Goal: Task Accomplishment & Management: Complete application form

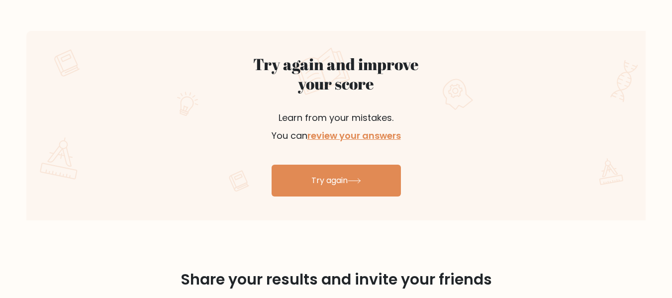
scroll to position [514, 0]
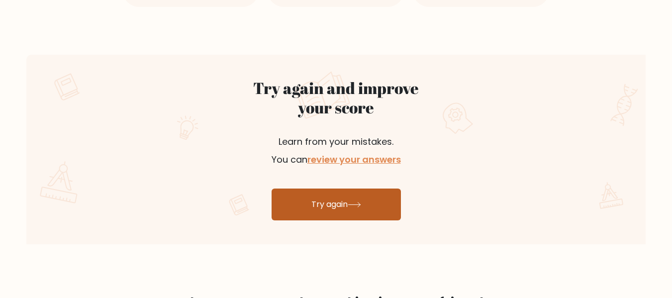
click at [347, 200] on link "Try again" at bounding box center [336, 205] width 129 height 32
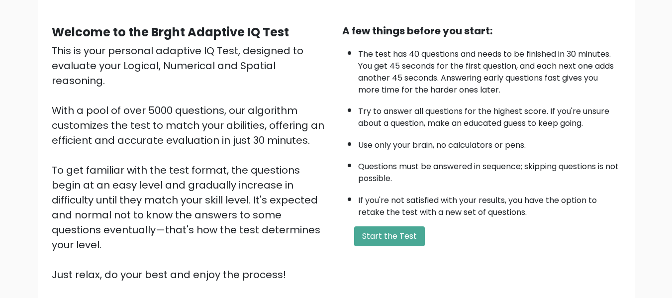
scroll to position [158, 0]
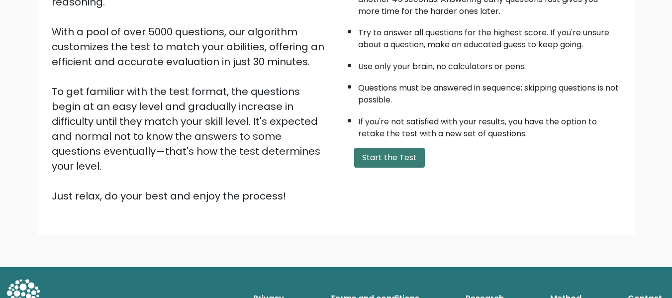
click at [386, 159] on button "Start the Test" at bounding box center [389, 158] width 71 height 20
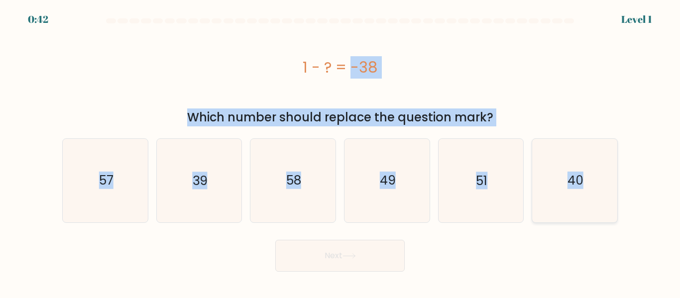
drag, startPoint x: 304, startPoint y: 62, endPoint x: 599, endPoint y: 184, distance: 318.8
click at [599, 184] on form "a." at bounding box center [340, 144] width 680 height 253
copy form "1 - ? = -38 Which number should replace the question mark? a. 57 b. 39 c. 58 d.…"
click at [203, 201] on icon "39" at bounding box center [198, 180] width 83 height 83
click at [340, 152] on input "b. 39" at bounding box center [340, 150] width 0 height 2
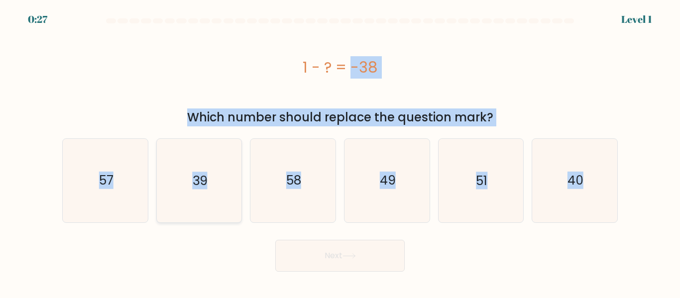
radio input "true"
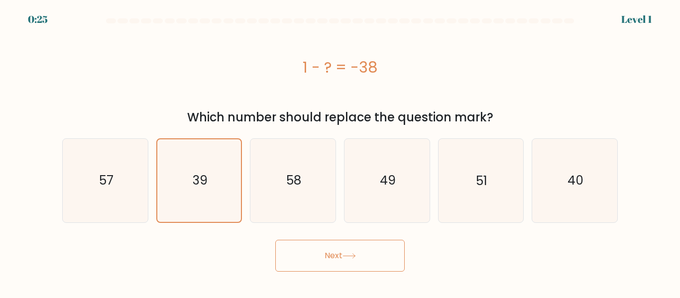
click at [330, 255] on button "Next" at bounding box center [339, 256] width 129 height 32
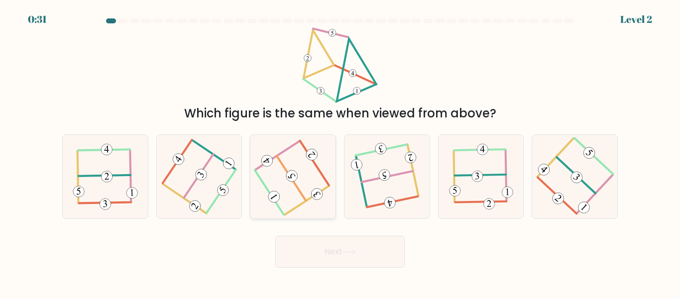
click at [306, 188] on icon at bounding box center [293, 176] width 67 height 67
click at [340, 152] on input "c." at bounding box center [340, 150] width 0 height 2
radio input "true"
click at [322, 247] on button "Next" at bounding box center [339, 252] width 129 height 32
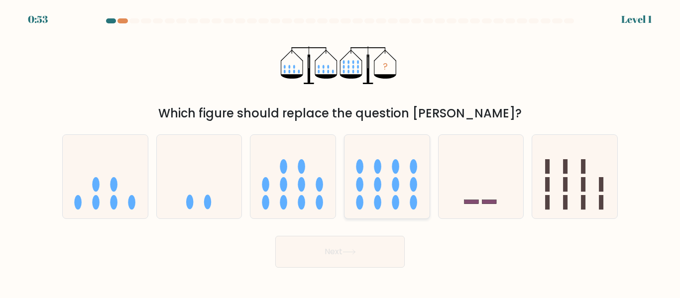
click at [374, 173] on icon at bounding box center [386, 176] width 85 height 70
click at [340, 152] on input "d." at bounding box center [340, 150] width 0 height 2
radio input "true"
click at [366, 254] on button "Next" at bounding box center [339, 252] width 129 height 32
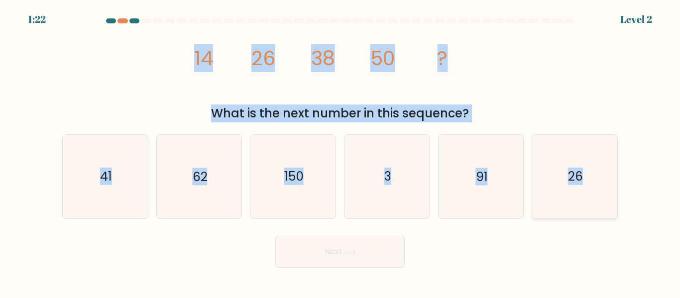
drag, startPoint x: 196, startPoint y: 57, endPoint x: 586, endPoint y: 182, distance: 409.6
click at [609, 189] on form at bounding box center [340, 142] width 680 height 249
copy form "14 26 38 50 ? What is the next number in this sequence? a. 41 b. 62 c. 150 d. 3…"
click at [193, 181] on text "62" at bounding box center [200, 176] width 15 height 17
click at [340, 152] on input "b. 62" at bounding box center [340, 150] width 0 height 2
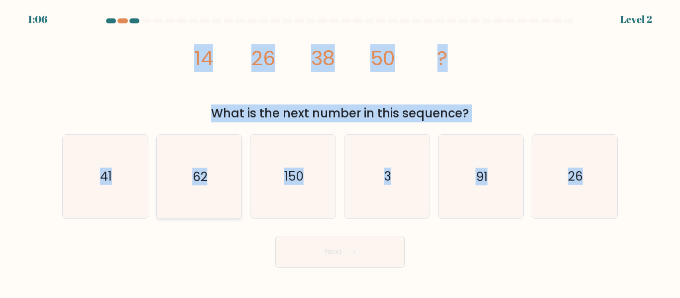
radio input "true"
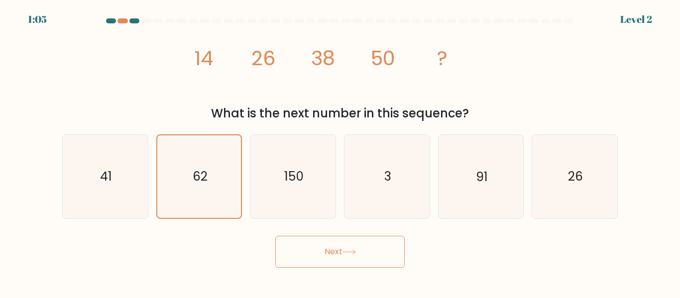
click at [318, 255] on button "Next" at bounding box center [339, 252] width 129 height 32
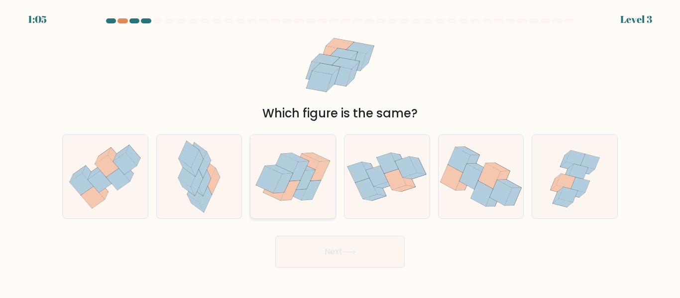
click at [301, 180] on icon at bounding box center [305, 180] width 19 height 20
click at [340, 152] on input "c." at bounding box center [340, 150] width 0 height 2
radio input "true"
click at [325, 252] on button "Next" at bounding box center [339, 252] width 129 height 32
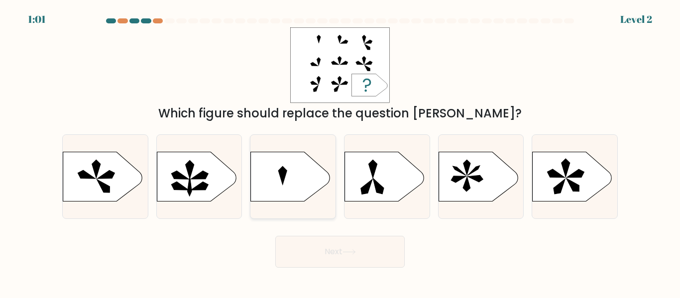
click at [320, 180] on icon at bounding box center [291, 177] width 80 height 50
click at [340, 152] on input "c." at bounding box center [340, 150] width 0 height 2
radio input "true"
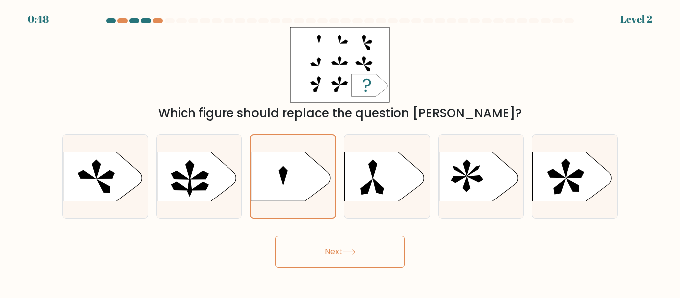
click at [326, 252] on button "Next" at bounding box center [339, 252] width 129 height 32
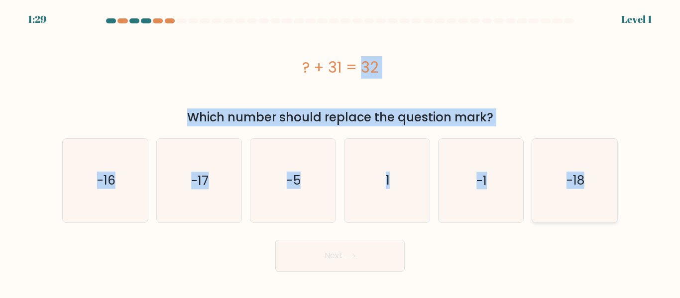
drag, startPoint x: 303, startPoint y: 64, endPoint x: 587, endPoint y: 184, distance: 308.2
click at [587, 184] on form "a. 1" at bounding box center [340, 144] width 680 height 253
copy form "? + 31 = 32 Which number should replace the question mark? a. -16 b. -17 c. -5 …"
click at [372, 176] on icon "1" at bounding box center [386, 180] width 83 height 83
click at [340, 152] on input "d. 1" at bounding box center [340, 150] width 0 height 2
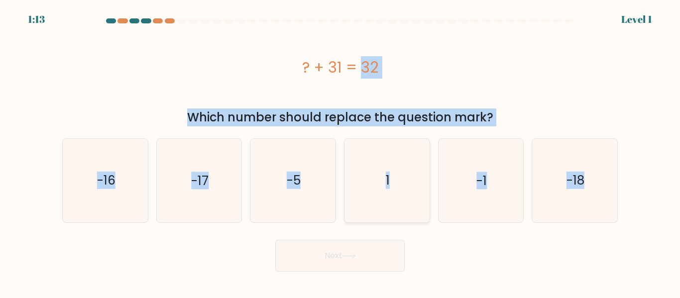
radio input "true"
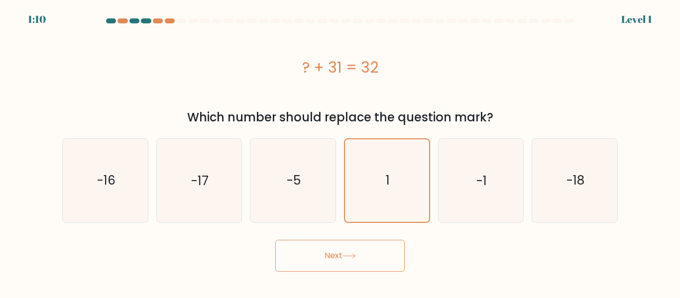
click at [334, 254] on button "Next" at bounding box center [339, 256] width 129 height 32
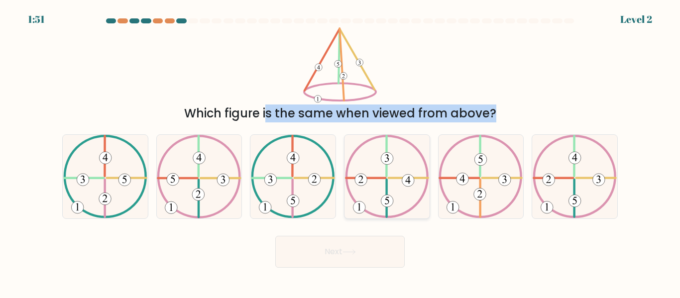
drag, startPoint x: 300, startPoint y: 44, endPoint x: 412, endPoint y: 217, distance: 206.6
click at [412, 217] on form at bounding box center [340, 142] width 680 height 249
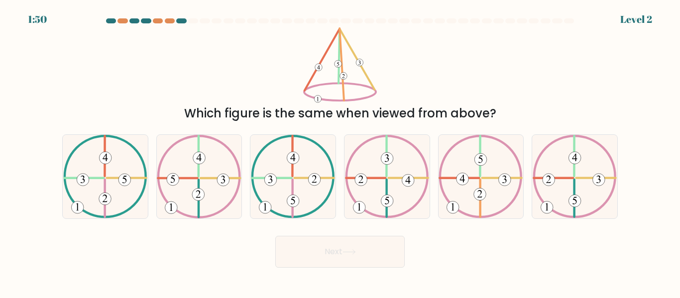
click at [415, 242] on div "Next" at bounding box center [339, 249] width 567 height 37
click at [306, 193] on icon at bounding box center [293, 176] width 84 height 83
click at [340, 152] on input "c." at bounding box center [340, 150] width 0 height 2
radio input "true"
click at [334, 249] on button "Next" at bounding box center [339, 252] width 129 height 32
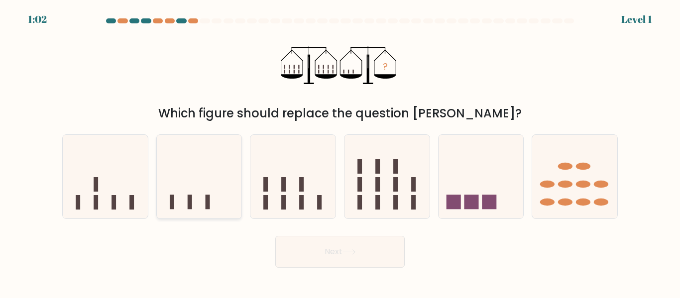
click at [204, 197] on icon at bounding box center [199, 176] width 85 height 70
click at [340, 152] on input "b." at bounding box center [340, 150] width 0 height 2
radio input "true"
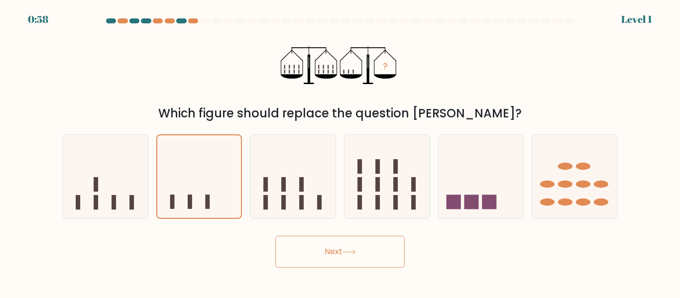
click at [332, 250] on button "Next" at bounding box center [339, 252] width 129 height 32
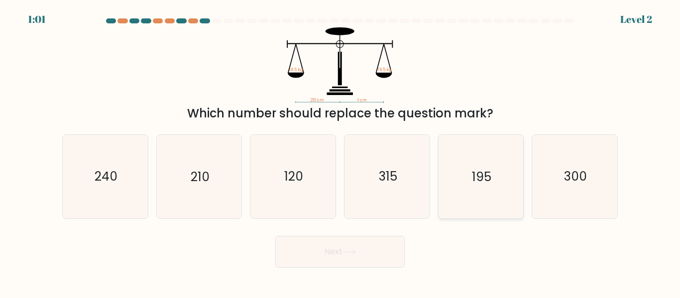
click at [507, 190] on icon "195" at bounding box center [480, 176] width 83 height 83
click at [340, 152] on input "e. 195" at bounding box center [340, 150] width 0 height 2
radio input "true"
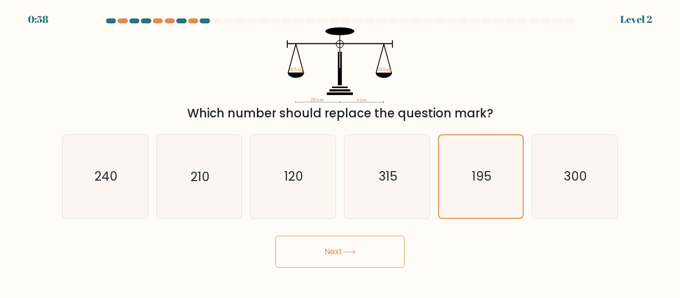
click at [330, 249] on button "Next" at bounding box center [339, 252] width 129 height 32
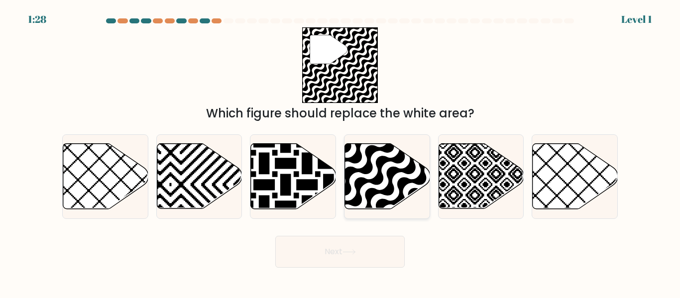
click at [375, 177] on icon at bounding box center [412, 211] width 171 height 171
click at [340, 152] on input "d." at bounding box center [340, 150] width 0 height 2
radio input "true"
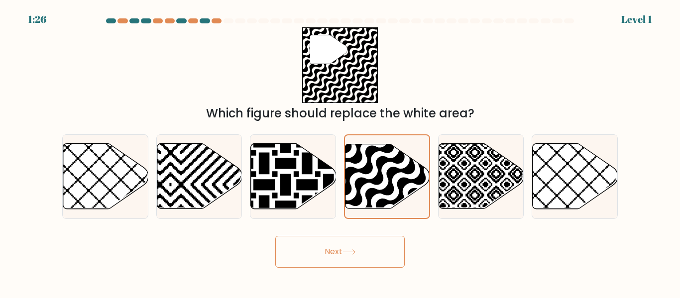
click at [331, 250] on button "Next" at bounding box center [339, 252] width 129 height 32
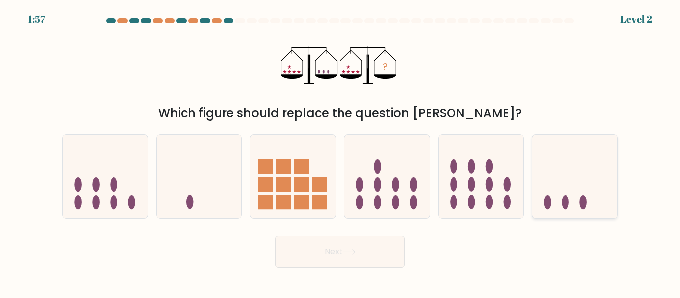
click at [542, 169] on icon at bounding box center [574, 176] width 85 height 70
click at [340, 152] on input "f." at bounding box center [340, 150] width 0 height 2
radio input "true"
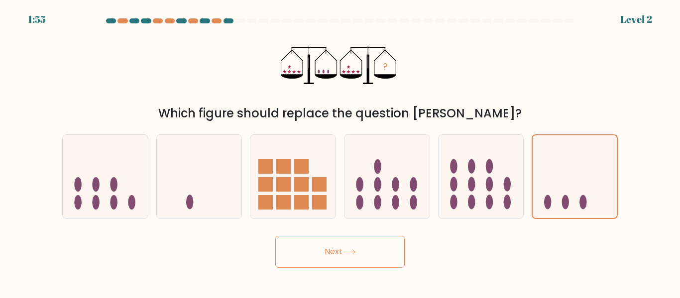
click at [328, 252] on button "Next" at bounding box center [339, 252] width 129 height 32
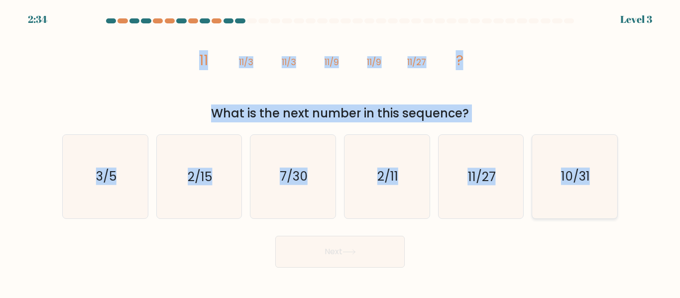
drag, startPoint x: 200, startPoint y: 57, endPoint x: 616, endPoint y: 180, distance: 433.9
click at [616, 180] on form at bounding box center [340, 142] width 680 height 249
copy form "11 11/3 11/3 11/9 11/9 11/27 ? What is the next number in this sequence? a. 3/5…"
click at [415, 214] on icon "2/11" at bounding box center [386, 176] width 83 height 83
click at [340, 152] on input "d. 2/11" at bounding box center [340, 150] width 0 height 2
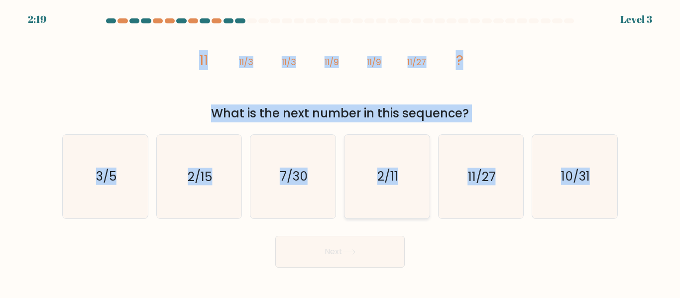
radio input "true"
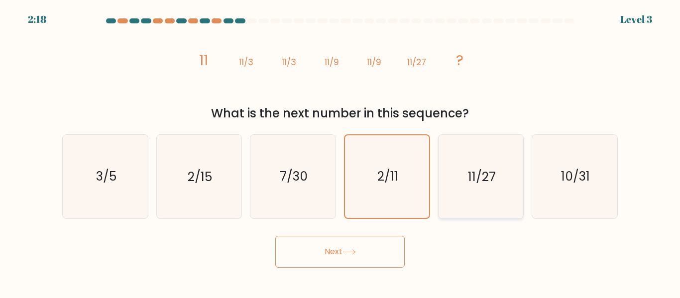
click at [450, 186] on icon "11/27" at bounding box center [480, 176] width 83 height 83
click at [340, 152] on input "e. 11/27" at bounding box center [340, 150] width 0 height 2
radio input "true"
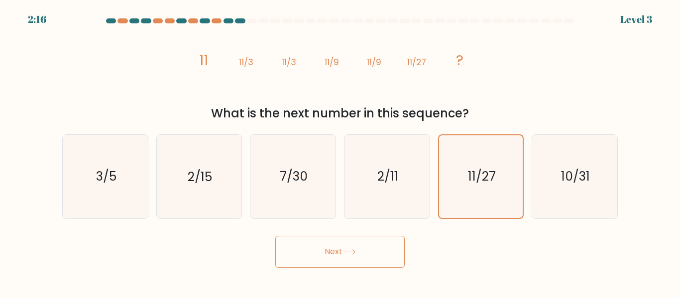
click at [327, 250] on button "Next" at bounding box center [339, 252] width 129 height 32
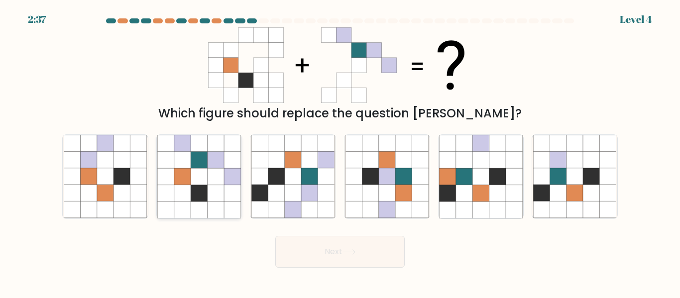
click at [196, 177] on icon at bounding box center [199, 176] width 16 height 16
click at [340, 152] on input "b." at bounding box center [340, 150] width 0 height 2
radio input "true"
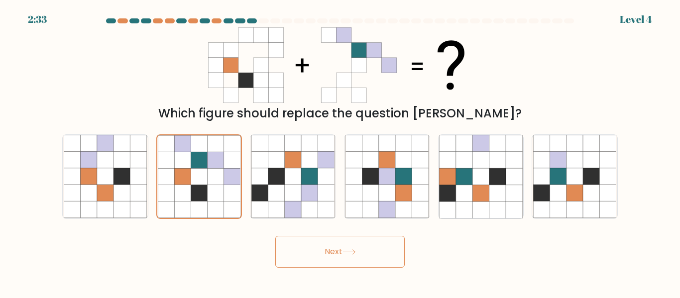
click at [333, 253] on button "Next" at bounding box center [339, 252] width 129 height 32
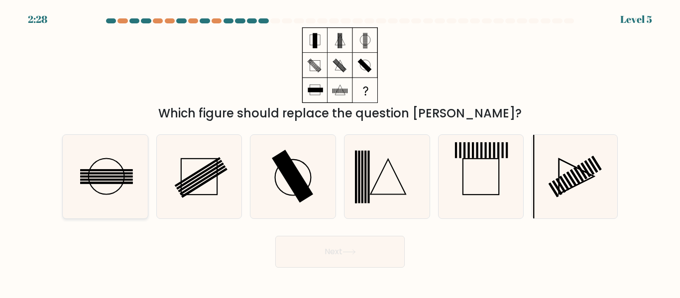
click at [125, 169] on icon at bounding box center [105, 176] width 83 height 83
click at [340, 152] on input "a." at bounding box center [340, 150] width 0 height 2
radio input "true"
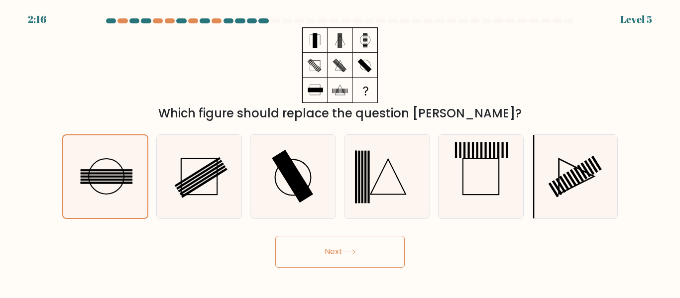
click at [336, 253] on button "Next" at bounding box center [339, 252] width 129 height 32
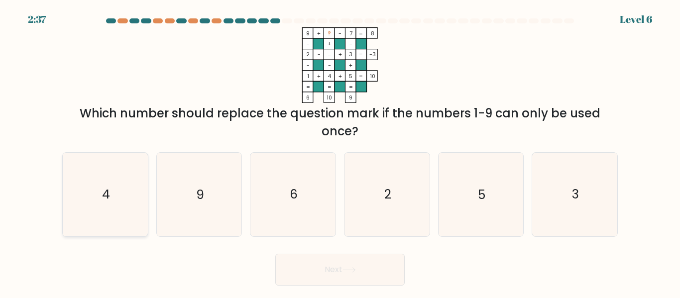
click at [128, 197] on icon "4" at bounding box center [105, 194] width 83 height 83
click at [340, 152] on input "a. 4" at bounding box center [340, 150] width 0 height 2
radio input "true"
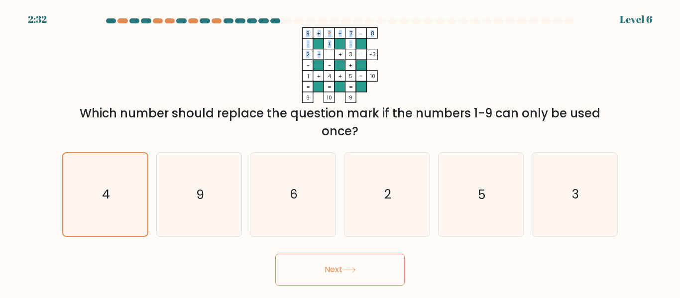
drag, startPoint x: 305, startPoint y: 33, endPoint x: 307, endPoint y: 48, distance: 15.5
click at [323, 55] on icon "9 + ? - 7 8 - + - 2 - ... + 3 -3 - - + 1 + 4 + 5 = 10 = = = = 6 10 9 =" at bounding box center [340, 65] width 299 height 76
drag, startPoint x: 300, startPoint y: 31, endPoint x: 316, endPoint y: 51, distance: 25.8
click at [321, 55] on icon "9 + ? - 7 8 - + - 2 - ... + 3 -3 - - + 1 + 4 + 5 = 10 = = = = 6 10 9 =" at bounding box center [340, 65] width 299 height 76
click at [304, 34] on rect at bounding box center [307, 33] width 11 height 11
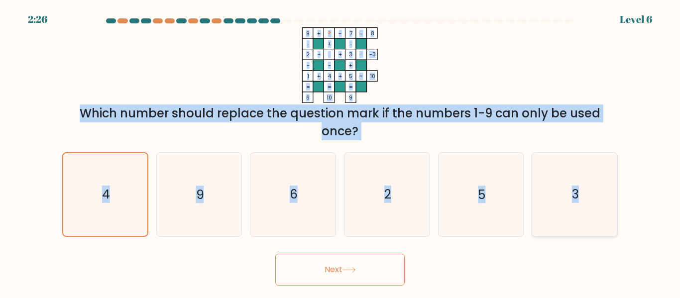
drag, startPoint x: 304, startPoint y: 30, endPoint x: 600, endPoint y: 197, distance: 340.0
click at [611, 201] on form at bounding box center [340, 151] width 680 height 267
copy form "9 + ? - 7 8 - + - 2 - ... + 3 -3 - - + 1 + 4 + 5 = 10 = = = = 6 10 9 = Which nu…"
click at [460, 70] on icon "9 + ? - 7 8 - + - 2 - ... + 3 -3 - - + 1 + 4 + 5 = 10 = = = = 6 10 9 =" at bounding box center [340, 65] width 299 height 76
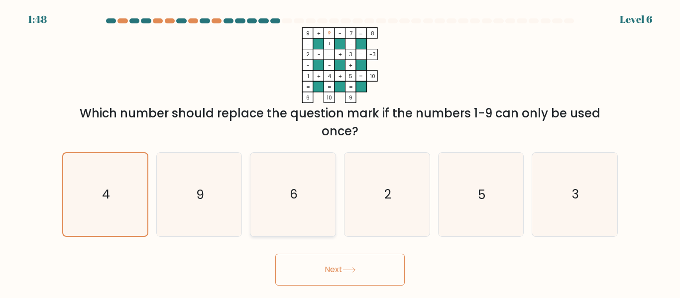
click at [315, 192] on icon "6" at bounding box center [292, 194] width 83 height 83
click at [340, 152] on input "c. 6" at bounding box center [340, 150] width 0 height 2
radio input "true"
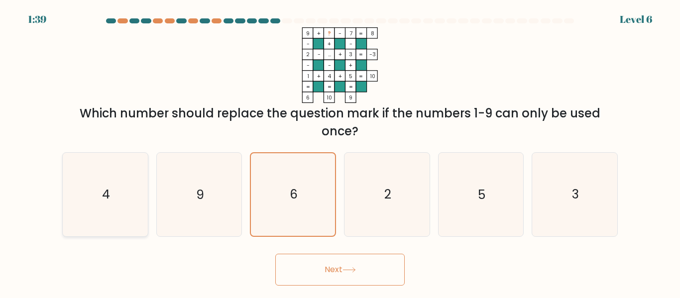
click at [124, 208] on icon "4" at bounding box center [105, 194] width 83 height 83
click at [340, 152] on input "a. 4" at bounding box center [340, 150] width 0 height 2
radio input "true"
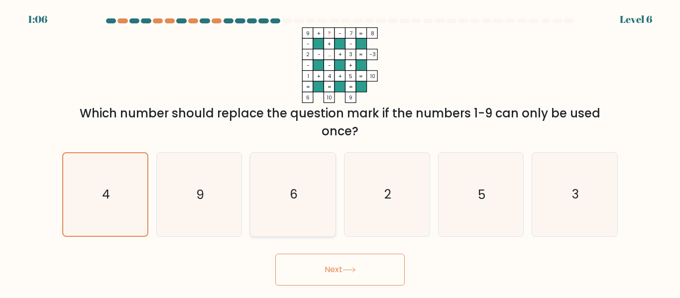
click at [282, 209] on icon "6" at bounding box center [292, 194] width 83 height 83
click at [340, 152] on input "c. 6" at bounding box center [340, 150] width 0 height 2
radio input "true"
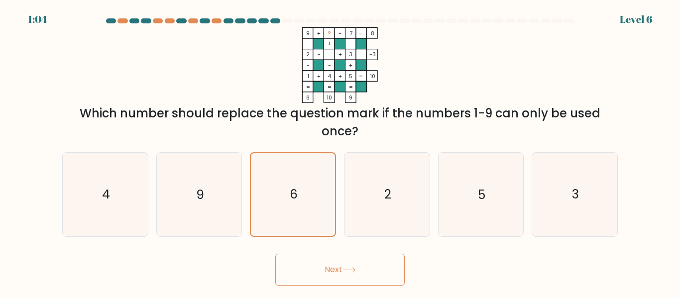
click at [325, 272] on button "Next" at bounding box center [339, 270] width 129 height 32
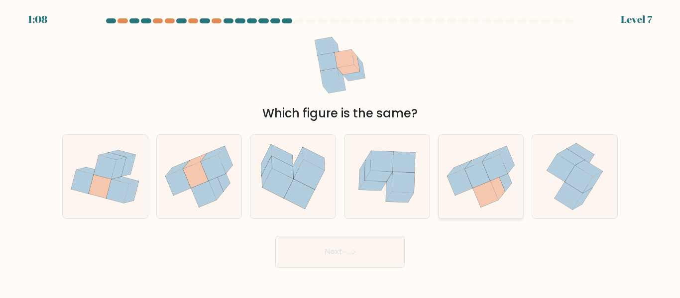
click at [478, 192] on icon at bounding box center [485, 194] width 25 height 26
click at [340, 152] on input "e." at bounding box center [340, 150] width 0 height 2
radio input "true"
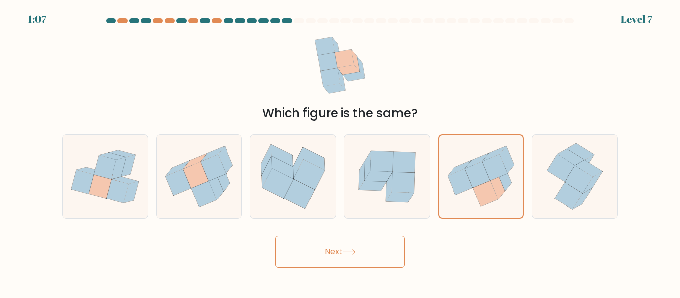
click at [330, 254] on button "Next" at bounding box center [339, 252] width 129 height 32
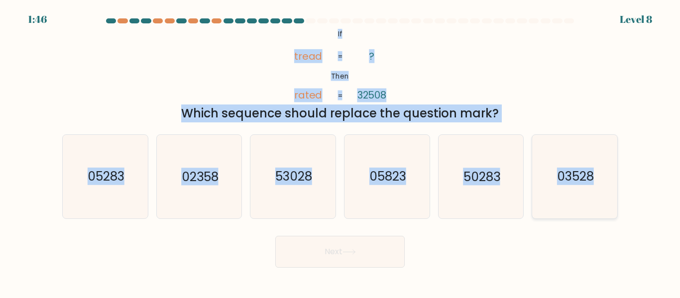
drag, startPoint x: 338, startPoint y: 32, endPoint x: 609, endPoint y: 184, distance: 310.5
click at [609, 184] on form "If ?" at bounding box center [340, 142] width 680 height 249
copy form "If Then tread rated ? 32508 = = Which sequence should replace the question mark…"
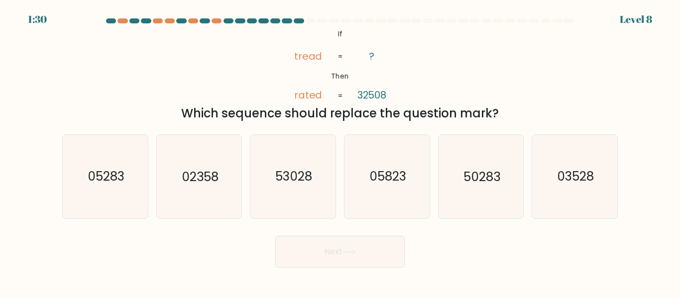
click at [174, 223] on form "If ?" at bounding box center [340, 142] width 680 height 249
click at [122, 186] on icon "05283" at bounding box center [105, 176] width 83 height 83
click at [340, 152] on input "a. 05283" at bounding box center [340, 150] width 0 height 2
radio input "true"
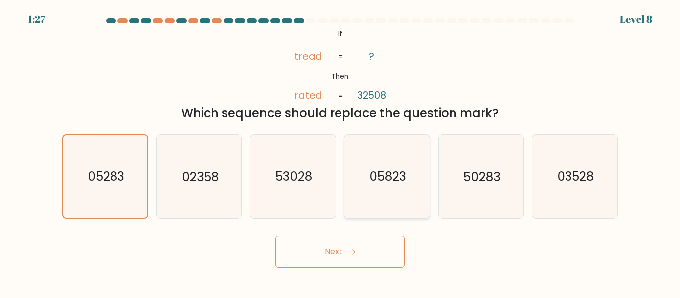
click at [371, 188] on icon "05823" at bounding box center [386, 176] width 83 height 83
click at [340, 152] on input "d. 05823" at bounding box center [340, 150] width 0 height 2
radio input "true"
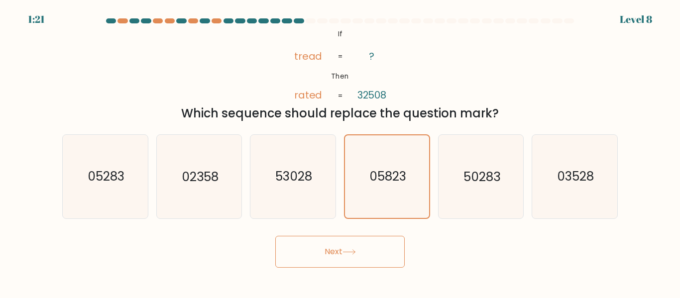
click at [326, 249] on button "Next" at bounding box center [339, 252] width 129 height 32
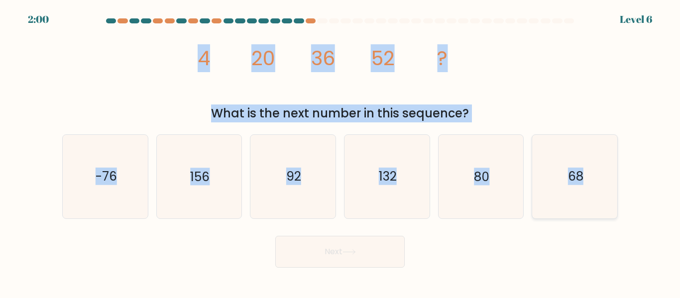
drag, startPoint x: 203, startPoint y: 55, endPoint x: 608, endPoint y: 178, distance: 424.2
click at [608, 178] on form at bounding box center [340, 142] width 680 height 249
copy form "4 20 36 52 ? What is the next number in this sequence? a. -76 b. 156 c. 92 d. 1…"
click at [571, 189] on icon "68" at bounding box center [574, 176] width 83 height 83
click at [340, 152] on input "f. 68" at bounding box center [340, 150] width 0 height 2
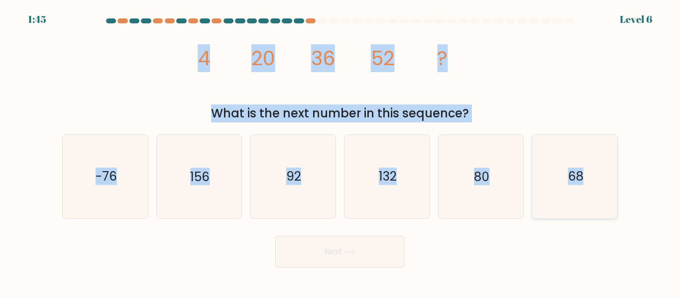
radio input "true"
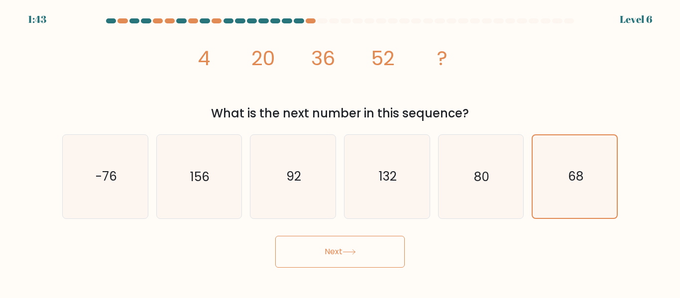
click at [330, 253] on button "Next" at bounding box center [339, 252] width 129 height 32
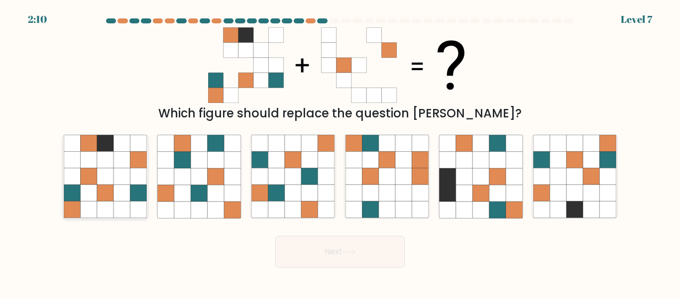
click at [136, 207] on icon at bounding box center [138, 210] width 16 height 16
click at [340, 152] on input "a." at bounding box center [340, 150] width 0 height 2
radio input "true"
click at [323, 251] on button "Next" at bounding box center [339, 252] width 129 height 32
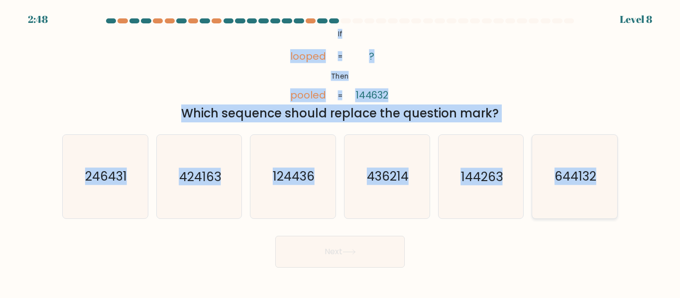
drag, startPoint x: 338, startPoint y: 31, endPoint x: 611, endPoint y: 175, distance: 308.7
click at [611, 175] on form "If ?" at bounding box center [340, 142] width 680 height 249
copy form "If Then looped pooled ? 144632 = = Which sequence should replace the question m…"
click at [220, 203] on icon "424163" at bounding box center [198, 176] width 83 height 83
click at [340, 152] on input "b. 424163" at bounding box center [340, 150] width 0 height 2
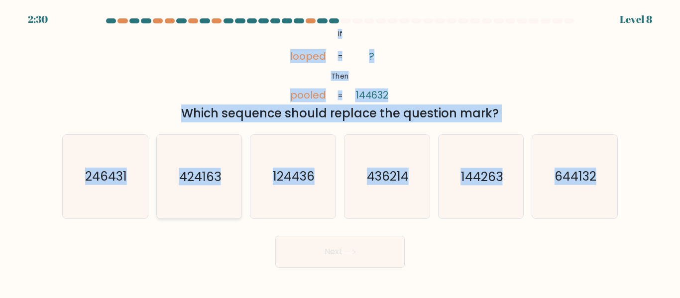
radio input "true"
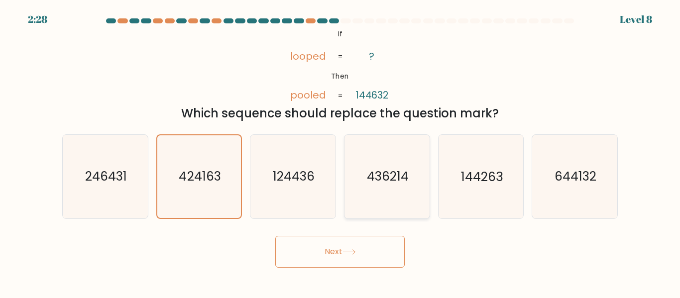
click at [379, 190] on icon "436214" at bounding box center [386, 176] width 83 height 83
click at [340, 152] on input "d. 436214" at bounding box center [340, 150] width 0 height 2
radio input "true"
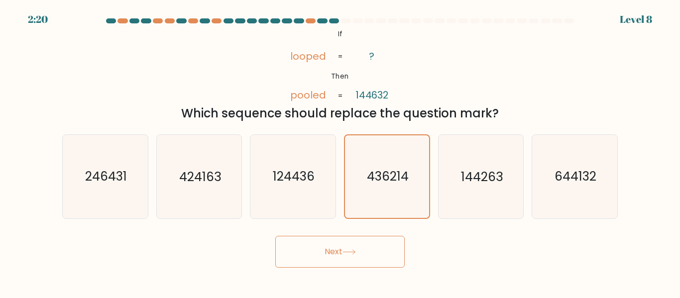
click at [329, 253] on button "Next" at bounding box center [339, 252] width 129 height 32
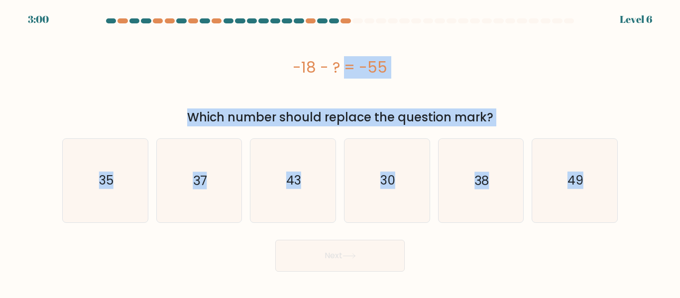
drag, startPoint x: 296, startPoint y: 62, endPoint x: 649, endPoint y: 163, distance: 367.9
click at [649, 163] on form "a." at bounding box center [340, 144] width 680 height 253
copy form "-18 - ? = -55 Which number should replace the question mark? a. 35 b. 37 c. 43 …"
click at [206, 188] on text "37" at bounding box center [200, 180] width 14 height 17
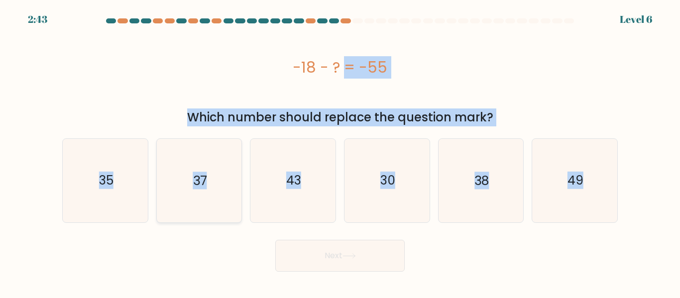
click at [340, 152] on input "b. 37" at bounding box center [340, 150] width 0 height 2
radio input "true"
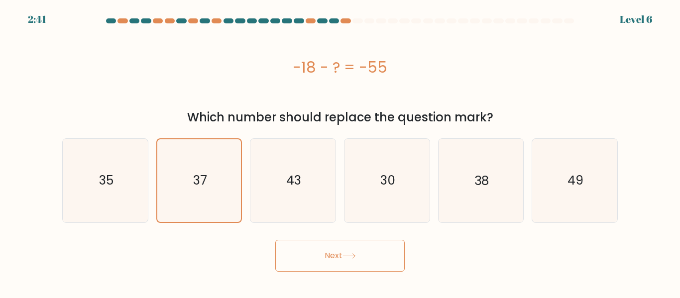
click at [340, 260] on button "Next" at bounding box center [339, 256] width 129 height 32
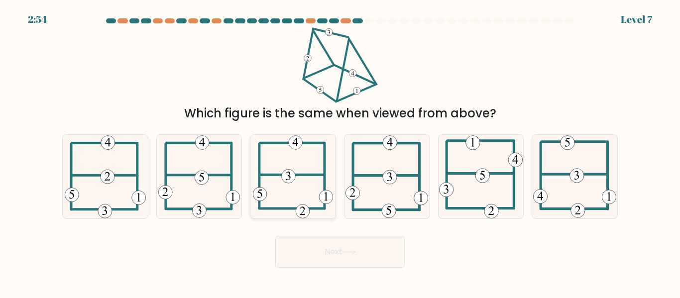
click at [293, 198] on icon at bounding box center [293, 176] width 80 height 83
click at [340, 152] on input "c." at bounding box center [340, 150] width 0 height 2
radio input "true"
click at [122, 179] on icon at bounding box center [105, 176] width 81 height 83
click at [340, 152] on input "a." at bounding box center [340, 150] width 0 height 2
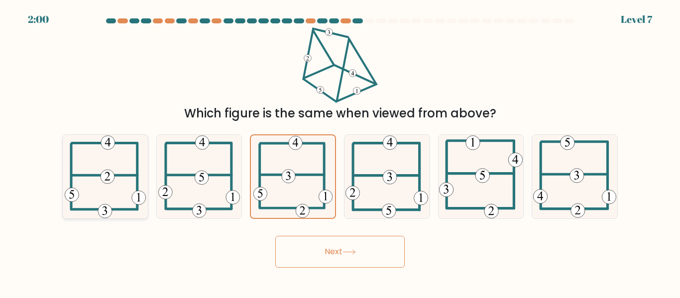
radio input "true"
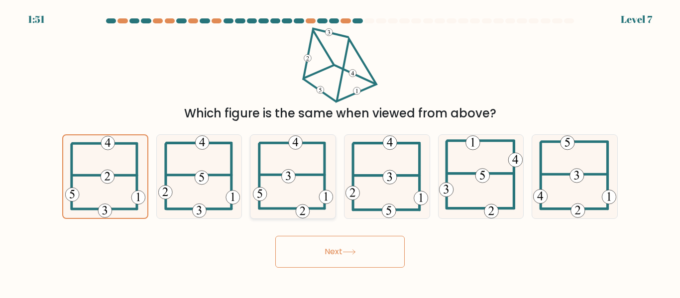
click at [266, 187] on icon at bounding box center [293, 176] width 80 height 83
click at [340, 152] on input "c." at bounding box center [340, 150] width 0 height 2
radio input "true"
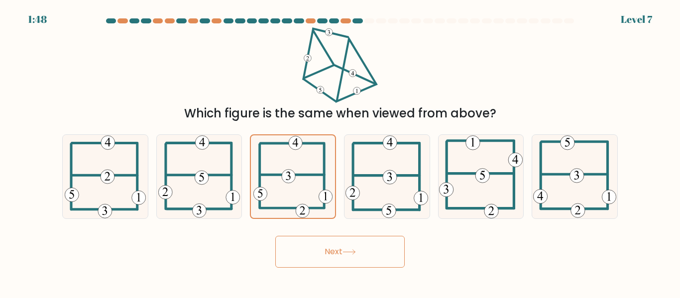
click at [320, 252] on button "Next" at bounding box center [339, 252] width 129 height 32
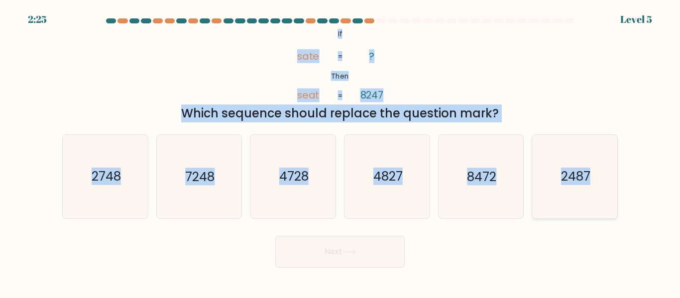
drag, startPoint x: 338, startPoint y: 32, endPoint x: 611, endPoint y: 189, distance: 315.4
click at [625, 192] on form "If ?" at bounding box center [340, 142] width 680 height 249
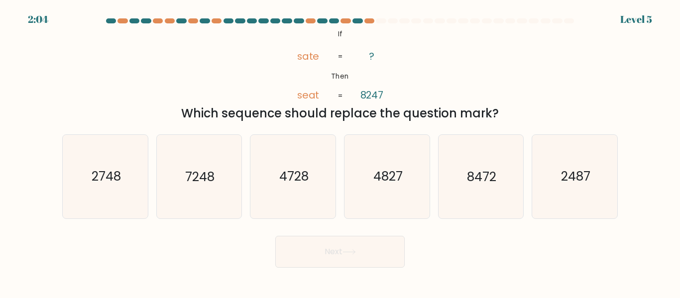
click at [406, 221] on form "If ?" at bounding box center [340, 142] width 680 height 249
click at [562, 167] on icon "2487" at bounding box center [574, 176] width 83 height 83
click at [340, 152] on input "f. 2487" at bounding box center [340, 150] width 0 height 2
radio input "true"
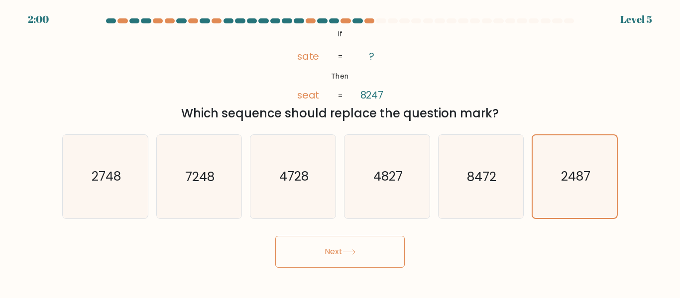
click at [333, 253] on button "Next" at bounding box center [339, 252] width 129 height 32
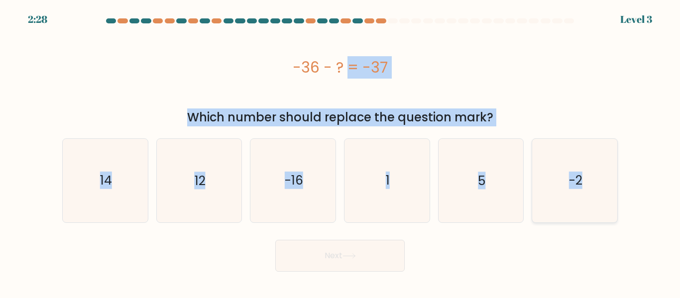
drag, startPoint x: 295, startPoint y: 67, endPoint x: 610, endPoint y: 196, distance: 340.6
click at [610, 196] on form "a. 1" at bounding box center [340, 144] width 680 height 253
click at [441, 210] on icon "5" at bounding box center [480, 180] width 83 height 83
click at [340, 152] on input "e. 5" at bounding box center [340, 150] width 0 height 2
radio input "true"
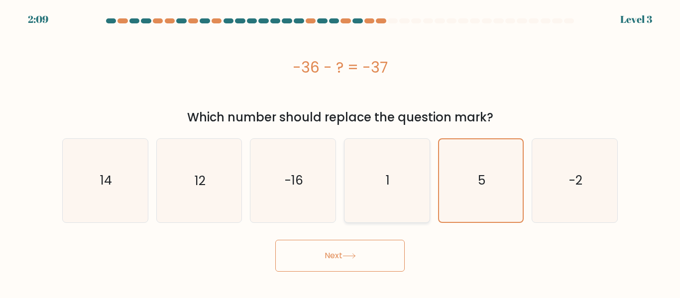
click at [407, 196] on icon "1" at bounding box center [386, 180] width 83 height 83
click at [340, 152] on input "d. 1" at bounding box center [340, 150] width 0 height 2
radio input "true"
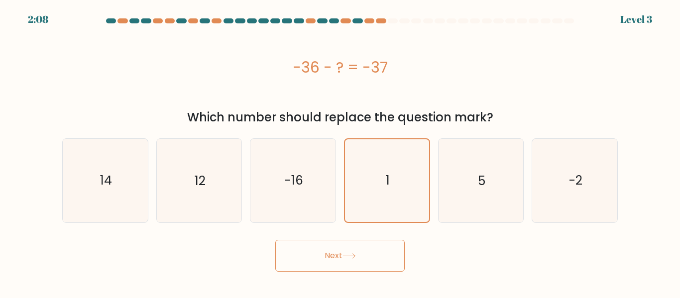
click at [338, 253] on button "Next" at bounding box center [339, 256] width 129 height 32
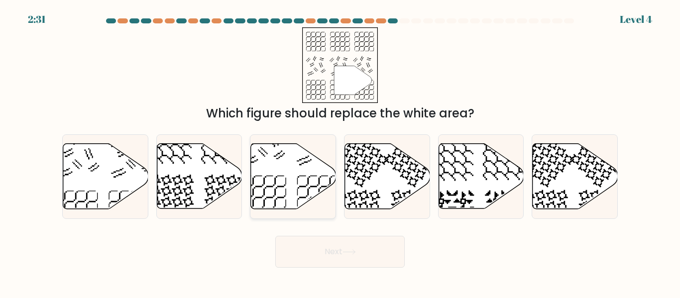
click at [281, 184] on icon at bounding box center [293, 176] width 85 height 65
click at [340, 152] on input "c." at bounding box center [340, 150] width 0 height 2
radio input "true"
click at [290, 178] on icon at bounding box center [293, 176] width 84 height 64
click at [340, 152] on input "c." at bounding box center [340, 150] width 0 height 2
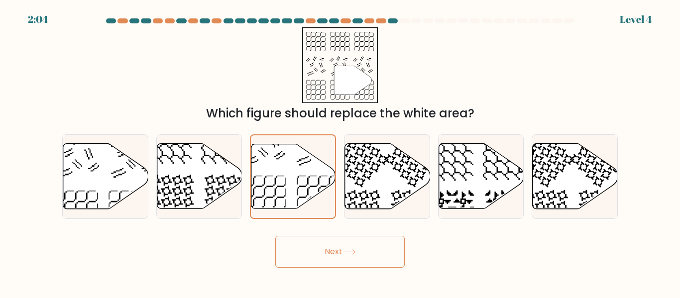
click at [332, 253] on button "Next" at bounding box center [339, 252] width 129 height 32
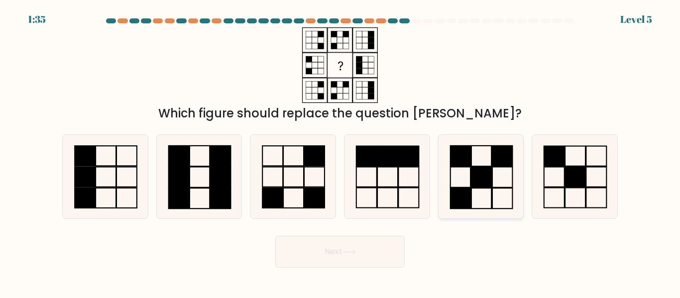
click at [469, 174] on icon at bounding box center [480, 176] width 83 height 83
click at [340, 152] on input "e." at bounding box center [340, 150] width 0 height 2
radio input "true"
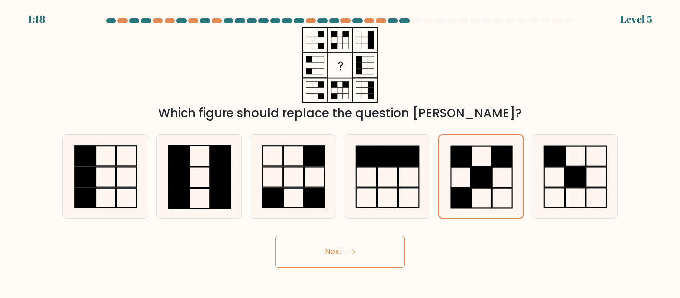
click at [335, 251] on button "Next" at bounding box center [339, 252] width 129 height 32
click at [335, 253] on button "Next" at bounding box center [339, 252] width 129 height 32
click at [330, 253] on button "Next" at bounding box center [339, 252] width 129 height 32
click at [480, 166] on rect at bounding box center [481, 156] width 20 height 20
click at [340, 152] on input "e." at bounding box center [340, 150] width 0 height 2
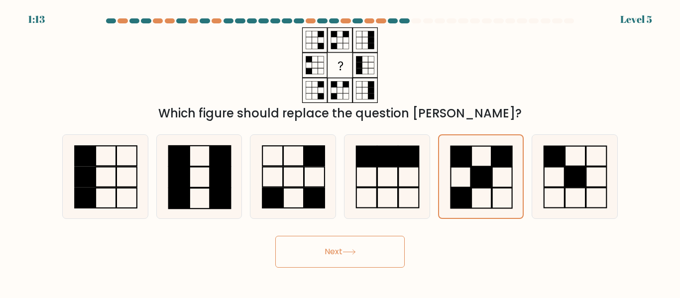
click at [328, 251] on button "Next" at bounding box center [339, 252] width 129 height 32
click at [356, 246] on button "Next" at bounding box center [339, 252] width 129 height 32
click at [354, 248] on button "Next" at bounding box center [339, 252] width 129 height 32
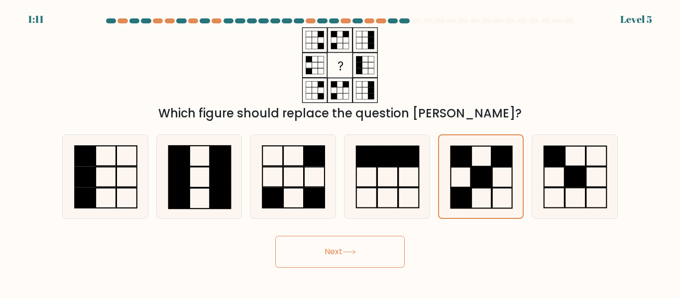
drag, startPoint x: 351, startPoint y: 251, endPoint x: 341, endPoint y: 251, distance: 9.5
click at [343, 252] on button "Next" at bounding box center [339, 252] width 129 height 32
click at [335, 252] on button "Next" at bounding box center [339, 252] width 129 height 32
click at [378, 187] on rect at bounding box center [387, 177] width 20 height 20
click at [340, 152] on input "d." at bounding box center [340, 150] width 0 height 2
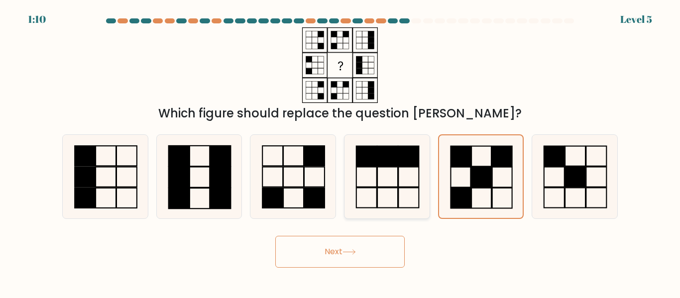
radio input "true"
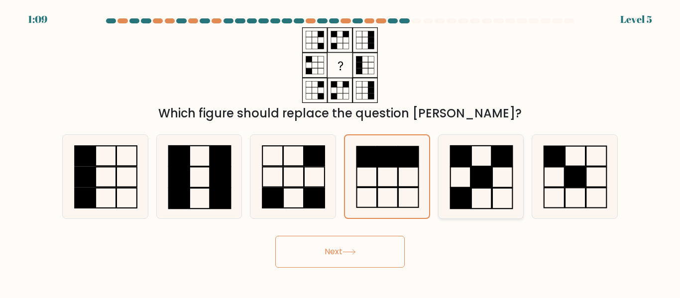
click at [478, 170] on rect at bounding box center [481, 177] width 20 height 20
click at [340, 152] on input "e." at bounding box center [340, 150] width 0 height 2
radio input "true"
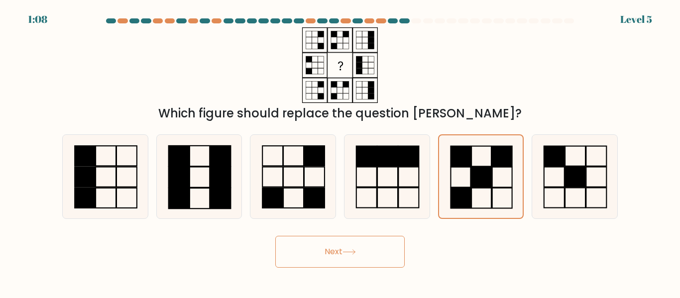
click at [326, 253] on button "Next" at bounding box center [339, 252] width 129 height 32
click at [346, 247] on button "Next" at bounding box center [339, 252] width 129 height 32
drag, startPoint x: 345, startPoint y: 247, endPoint x: 338, endPoint y: 248, distance: 7.0
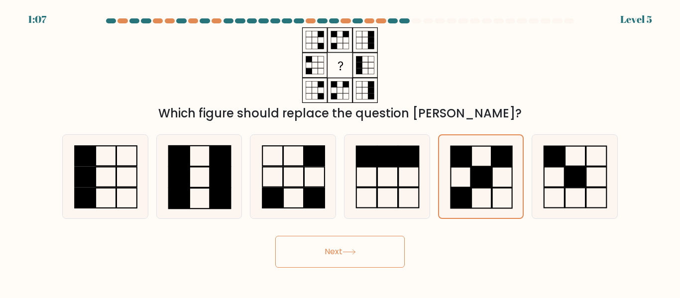
click at [343, 247] on button "Next" at bounding box center [339, 252] width 129 height 32
click at [334, 250] on button "Next" at bounding box center [339, 252] width 129 height 32
click at [324, 255] on button "Next" at bounding box center [339, 252] width 129 height 32
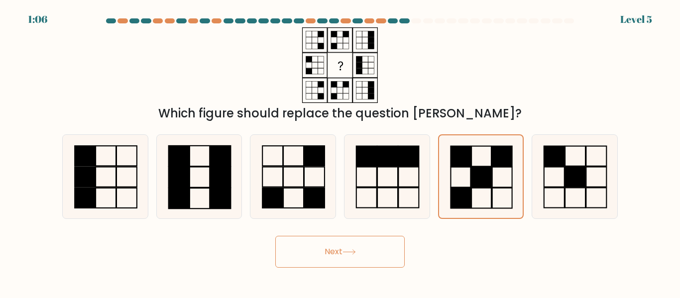
click at [324, 255] on button "Next" at bounding box center [339, 252] width 129 height 32
click at [326, 254] on button "Next" at bounding box center [339, 252] width 129 height 32
click at [328, 259] on button "Next" at bounding box center [339, 252] width 129 height 32
click at [345, 263] on button "Next" at bounding box center [339, 252] width 129 height 32
click at [362, 259] on button "Next" at bounding box center [339, 252] width 129 height 32
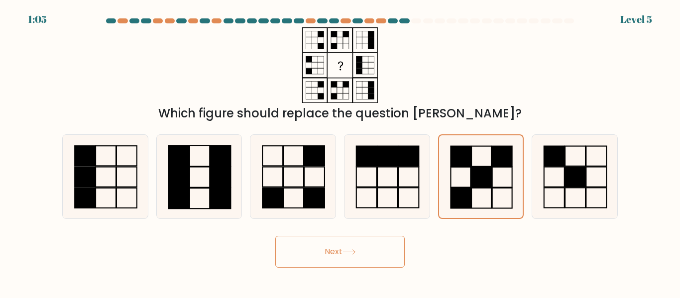
click at [362, 254] on button "Next" at bounding box center [339, 252] width 129 height 32
click at [361, 254] on button "Next" at bounding box center [339, 252] width 129 height 32
click at [358, 254] on button "Next" at bounding box center [339, 252] width 129 height 32
click at [356, 253] on icon at bounding box center [348, 251] width 13 height 5
click at [356, 252] on icon at bounding box center [348, 251] width 13 height 5
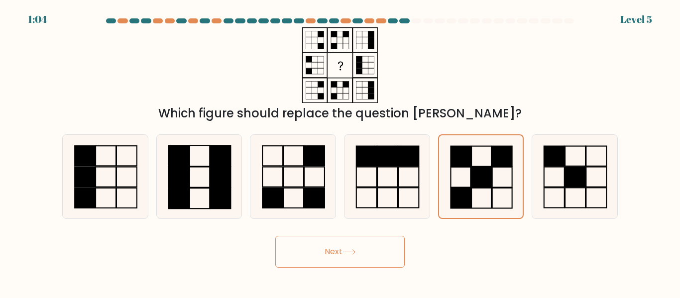
click at [352, 250] on icon at bounding box center [348, 251] width 13 height 5
drag, startPoint x: 351, startPoint y: 249, endPoint x: 326, endPoint y: 245, distance: 25.2
click at [341, 248] on button "Next" at bounding box center [339, 252] width 129 height 32
drag, startPoint x: 316, startPoint y: 245, endPoint x: 311, endPoint y: 246, distance: 5.1
click at [311, 246] on button "Next" at bounding box center [339, 252] width 129 height 32
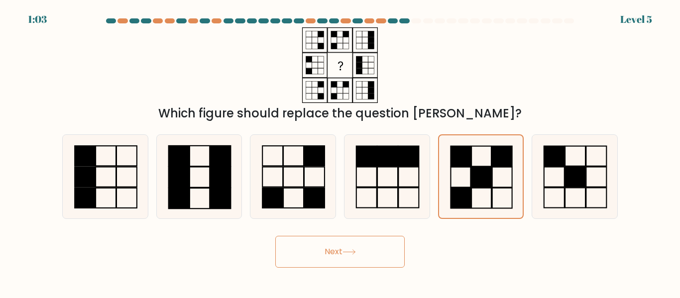
drag, startPoint x: 311, startPoint y: 248, endPoint x: 330, endPoint y: 248, distance: 18.9
click at [314, 248] on button "Next" at bounding box center [339, 252] width 129 height 32
click at [331, 248] on button "Next" at bounding box center [339, 252] width 129 height 32
click at [324, 256] on button "Next" at bounding box center [339, 252] width 129 height 32
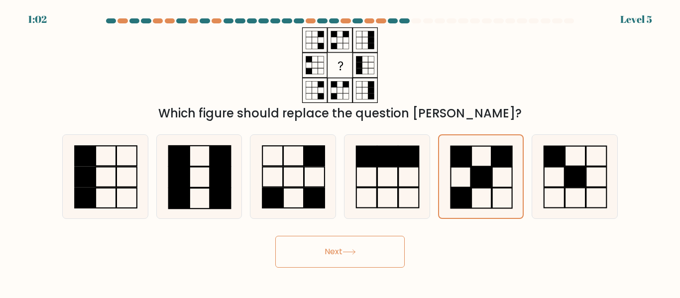
click at [329, 253] on button "Next" at bounding box center [339, 252] width 129 height 32
click at [501, 157] on rect at bounding box center [502, 156] width 20 height 20
click at [340, 152] on input "e." at bounding box center [340, 150] width 0 height 2
click at [501, 157] on rect at bounding box center [502, 156] width 20 height 20
click at [340, 152] on input "e." at bounding box center [340, 150] width 0 height 2
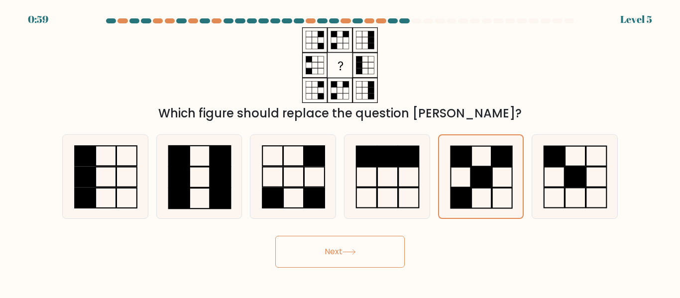
click at [627, 172] on form at bounding box center [340, 142] width 680 height 249
click at [605, 171] on icon at bounding box center [574, 176] width 83 height 83
click at [340, 152] on input "f." at bounding box center [340, 150] width 0 height 2
radio input "true"
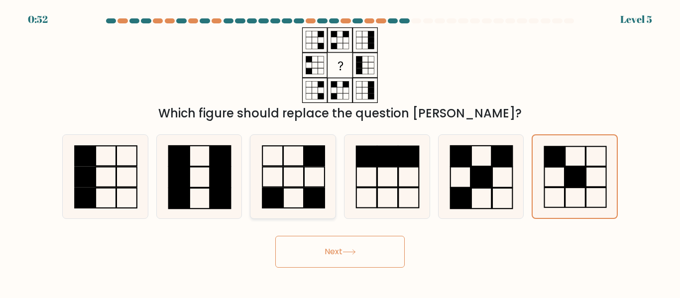
click at [296, 184] on icon at bounding box center [292, 176] width 83 height 83
click at [340, 152] on input "c." at bounding box center [340, 150] width 0 height 2
radio input "true"
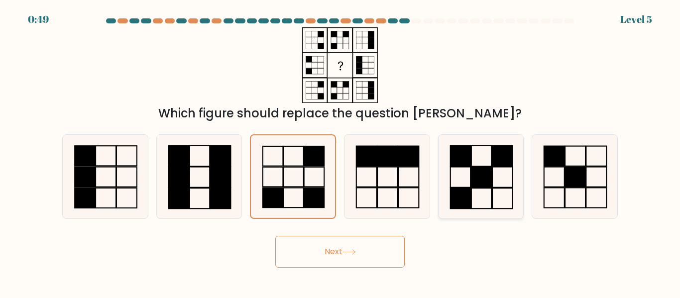
click at [493, 182] on icon at bounding box center [480, 176] width 83 height 83
click at [340, 152] on input "e." at bounding box center [340, 150] width 0 height 2
radio input "true"
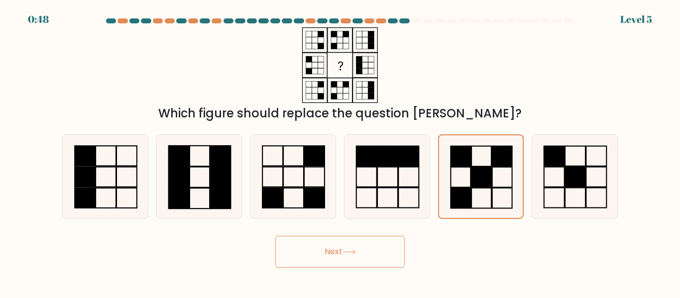
click at [328, 252] on button "Next" at bounding box center [339, 252] width 129 height 32
click at [332, 252] on button "Next" at bounding box center [339, 252] width 129 height 32
drag, startPoint x: 333, startPoint y: 252, endPoint x: 341, endPoint y: 252, distance: 8.0
click at [337, 252] on button "Next" at bounding box center [339, 252] width 129 height 32
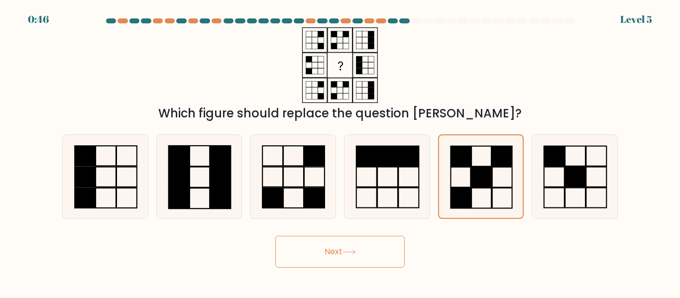
drag, startPoint x: 341, startPoint y: 252, endPoint x: 348, endPoint y: 251, distance: 6.5
click at [342, 252] on button "Next" at bounding box center [339, 252] width 129 height 32
click at [348, 251] on icon at bounding box center [348, 251] width 13 height 5
click at [354, 251] on icon at bounding box center [348, 251] width 13 height 5
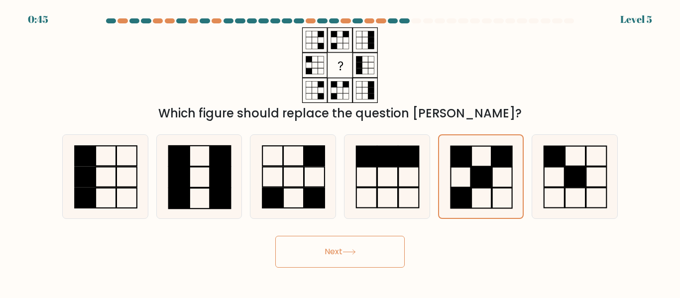
click at [333, 251] on button "Next" at bounding box center [339, 252] width 129 height 32
click at [332, 251] on button "Next" at bounding box center [339, 252] width 129 height 32
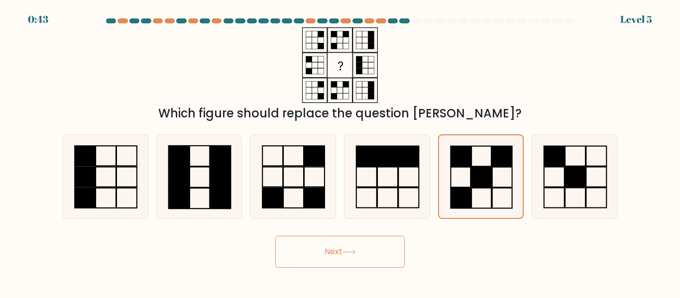
click at [332, 253] on button "Next" at bounding box center [339, 252] width 129 height 32
click at [468, 164] on rect at bounding box center [461, 156] width 20 height 20
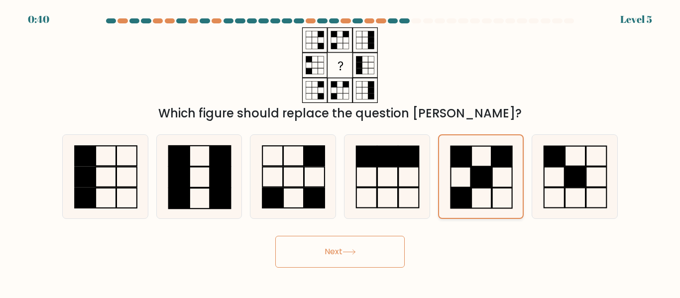
click at [340, 152] on input "e." at bounding box center [340, 150] width 0 height 2
click at [468, 164] on rect at bounding box center [461, 156] width 20 height 20
click at [340, 152] on input "e." at bounding box center [340, 150] width 0 height 2
click at [468, 164] on rect at bounding box center [461, 156] width 20 height 20
click at [340, 152] on input "e." at bounding box center [340, 150] width 0 height 2
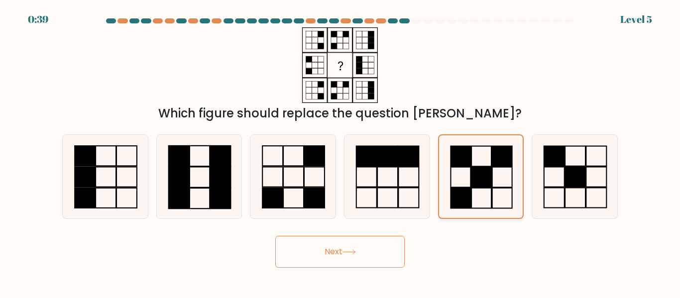
click at [468, 164] on rect at bounding box center [461, 156] width 20 height 20
click at [340, 152] on input "e." at bounding box center [340, 150] width 0 height 2
click at [468, 164] on rect at bounding box center [461, 156] width 20 height 20
click at [340, 152] on input "e." at bounding box center [340, 150] width 0 height 2
click at [468, 164] on rect at bounding box center [461, 156] width 20 height 20
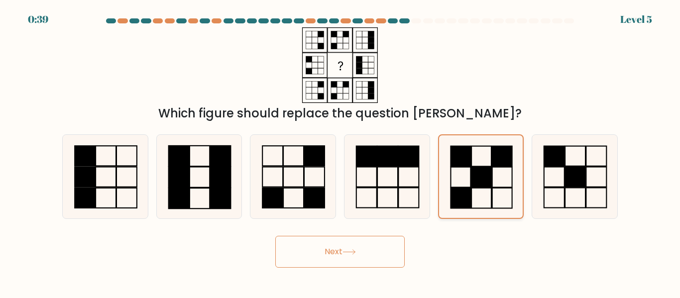
click at [340, 152] on input "e." at bounding box center [340, 150] width 0 height 2
drag, startPoint x: 468, startPoint y: 164, endPoint x: 330, endPoint y: 250, distance: 162.9
click at [330, 250] on form at bounding box center [340, 142] width 680 height 249
click at [330, 250] on button "Next" at bounding box center [339, 252] width 129 height 32
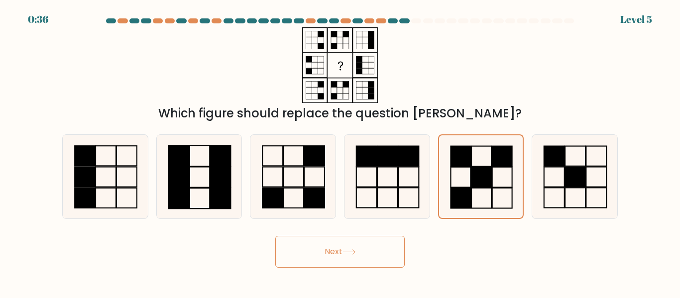
click at [330, 250] on button "Next" at bounding box center [339, 252] width 129 height 32
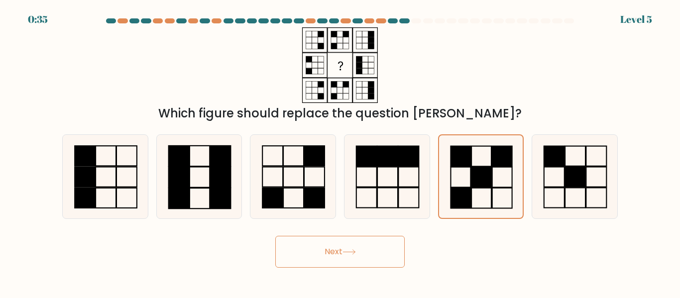
click at [330, 250] on button "Next" at bounding box center [339, 252] width 129 height 32
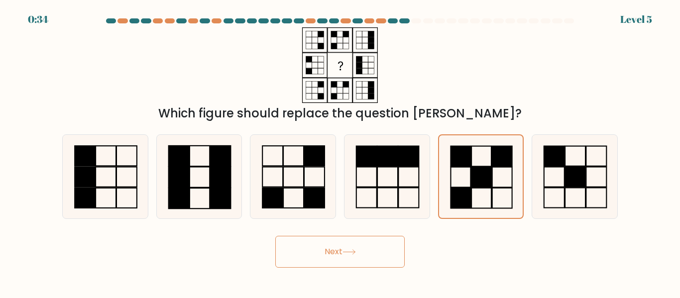
click at [330, 250] on button "Next" at bounding box center [339, 252] width 129 height 32
click at [329, 250] on button "Next" at bounding box center [339, 252] width 129 height 32
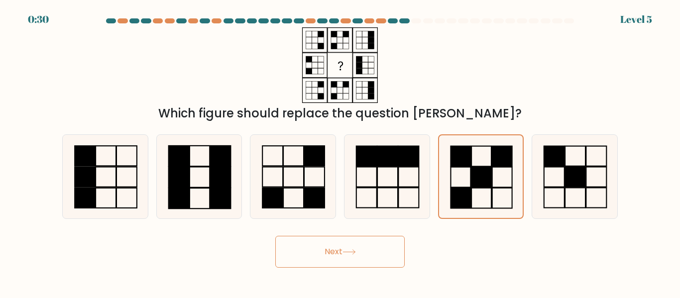
click at [329, 250] on button "Next" at bounding box center [339, 252] width 129 height 32
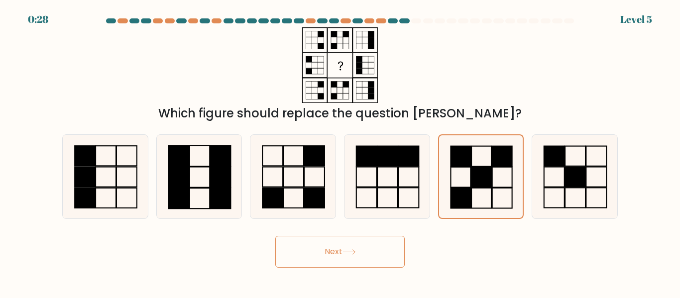
click at [329, 250] on button "Next" at bounding box center [339, 252] width 129 height 32
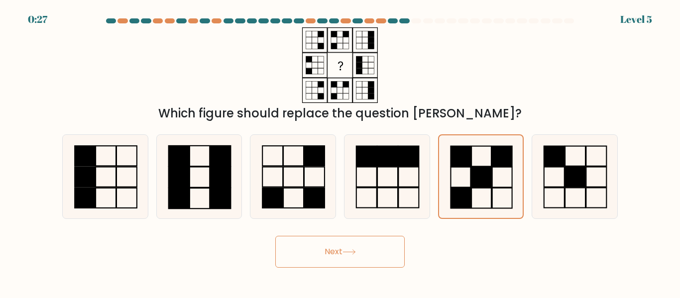
click at [329, 250] on button "Next" at bounding box center [339, 252] width 129 height 32
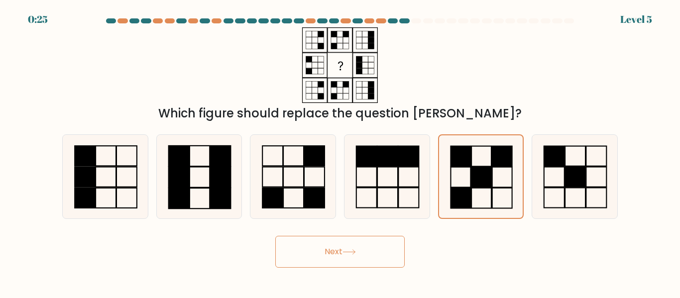
drag, startPoint x: 329, startPoint y: 250, endPoint x: 328, endPoint y: 283, distance: 32.4
click at [328, 283] on body "0:25 Level 5" at bounding box center [340, 149] width 680 height 298
drag, startPoint x: 328, startPoint y: 283, endPoint x: 327, endPoint y: 313, distance: 30.4
click at [327, 298] on html "0:25 Level 5" at bounding box center [340, 149] width 680 height 298
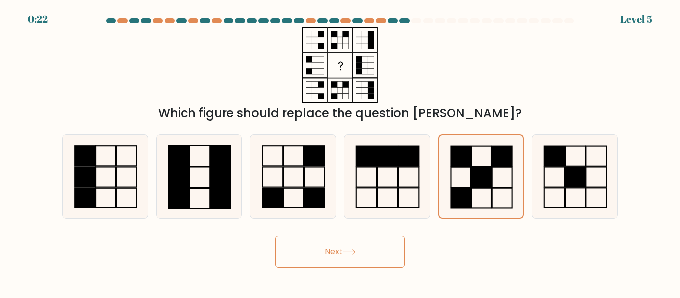
click at [330, 250] on button "Next" at bounding box center [339, 252] width 129 height 32
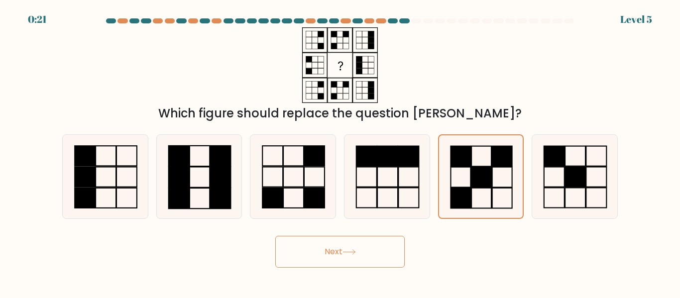
click at [330, 250] on button "Next" at bounding box center [339, 252] width 129 height 32
click at [333, 252] on button "Next" at bounding box center [339, 252] width 129 height 32
click at [332, 251] on button "Next" at bounding box center [339, 252] width 129 height 32
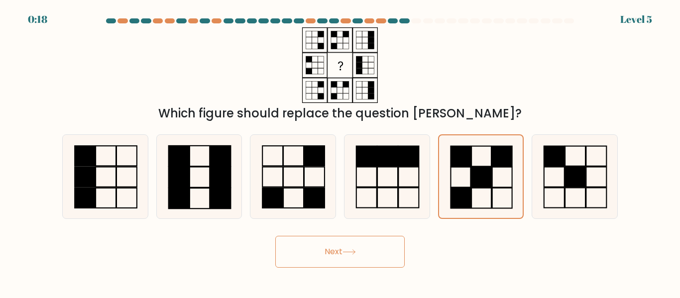
click at [332, 251] on button "Next" at bounding box center [339, 252] width 129 height 32
click at [352, 249] on icon at bounding box center [348, 251] width 13 height 5
click at [353, 251] on icon at bounding box center [348, 251] width 13 height 5
click at [354, 251] on icon at bounding box center [348, 251] width 13 height 5
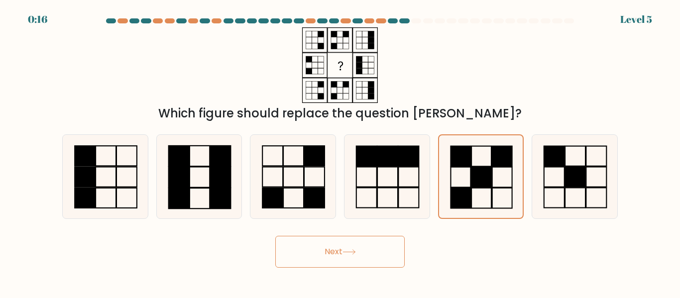
click at [359, 251] on button "Next" at bounding box center [339, 252] width 129 height 32
click at [357, 251] on button "Next" at bounding box center [339, 252] width 129 height 32
drag, startPoint x: 354, startPoint y: 251, endPoint x: 336, endPoint y: 248, distance: 18.7
click at [343, 250] on button "Next" at bounding box center [339, 252] width 129 height 32
click at [331, 248] on button "Next" at bounding box center [339, 252] width 129 height 32
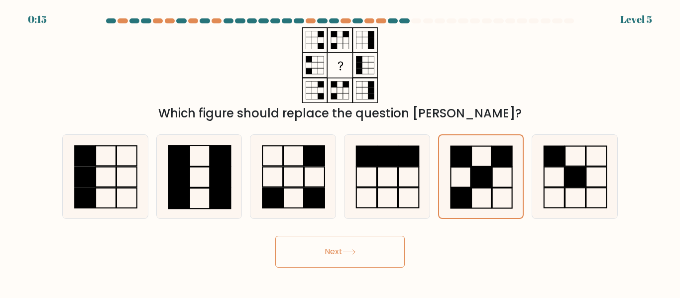
click at [329, 251] on button "Next" at bounding box center [339, 252] width 129 height 32
click at [329, 252] on button "Next" at bounding box center [339, 252] width 129 height 32
click at [480, 184] on rect at bounding box center [481, 177] width 20 height 20
click at [340, 152] on input "e." at bounding box center [340, 150] width 0 height 2
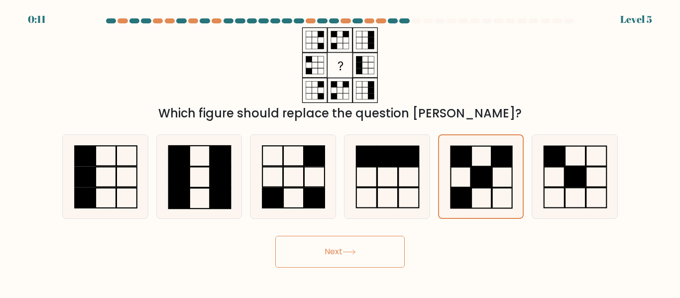
click at [329, 250] on button "Next" at bounding box center [339, 252] width 129 height 32
click at [341, 250] on button "Next" at bounding box center [339, 252] width 129 height 32
drag, startPoint x: 346, startPoint y: 250, endPoint x: 352, endPoint y: 250, distance: 6.0
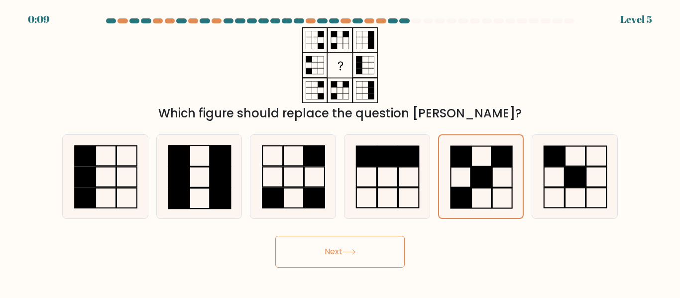
click at [352, 250] on icon at bounding box center [348, 251] width 13 height 5
click at [354, 250] on icon at bounding box center [348, 251] width 13 height 5
click at [332, 251] on button "Next" at bounding box center [339, 252] width 129 height 32
click at [325, 251] on button "Next" at bounding box center [339, 252] width 129 height 32
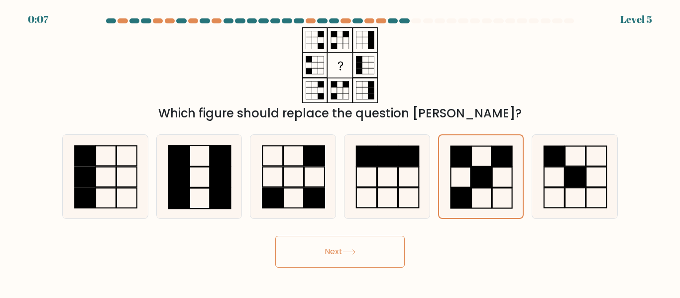
click at [305, 247] on button "Next" at bounding box center [339, 252] width 129 height 32
click at [331, 253] on button "Next" at bounding box center [339, 252] width 129 height 32
drag, startPoint x: 331, startPoint y: 253, endPoint x: 436, endPoint y: 210, distance: 113.4
click at [332, 253] on button "Next" at bounding box center [339, 252] width 129 height 32
click at [487, 172] on rect at bounding box center [481, 177] width 20 height 20
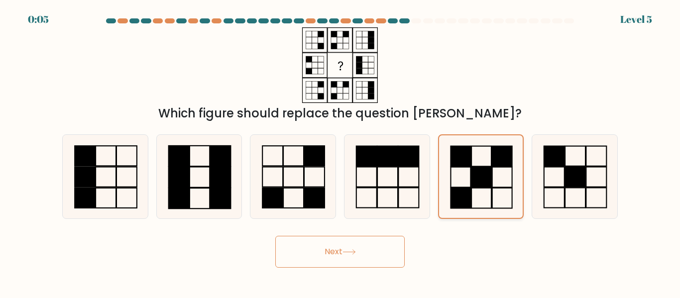
click at [340, 152] on input "e." at bounding box center [340, 150] width 0 height 2
click at [487, 172] on rect at bounding box center [481, 177] width 20 height 20
click at [340, 152] on input "e." at bounding box center [340, 150] width 0 height 2
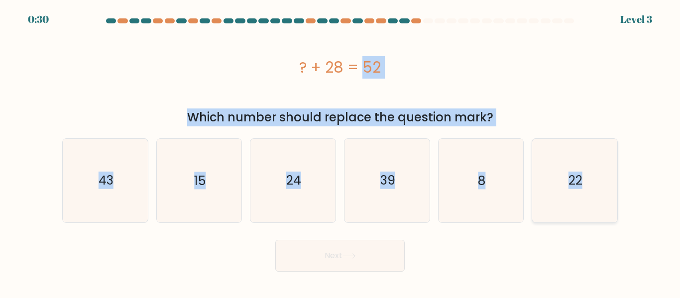
drag, startPoint x: 303, startPoint y: 66, endPoint x: 595, endPoint y: 186, distance: 316.0
click at [597, 186] on form "a. 8" at bounding box center [340, 144] width 680 height 253
copy form "? + 28 = 52 Which number should replace the question mark? a. 43 b. 15 c. 24 d.…"
click at [317, 203] on icon "24" at bounding box center [292, 180] width 83 height 83
click at [340, 152] on input "c. 24" at bounding box center [340, 150] width 0 height 2
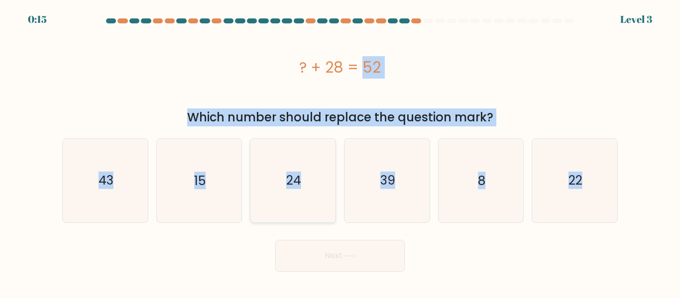
radio input "true"
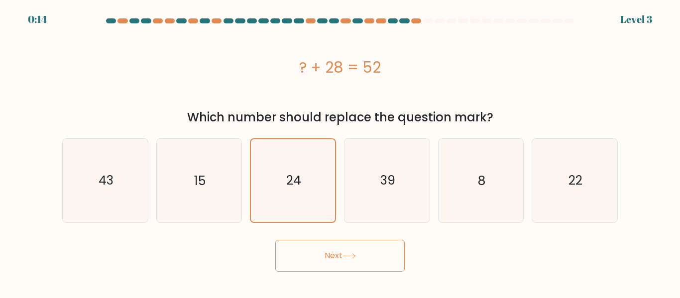
click at [330, 260] on button "Next" at bounding box center [339, 256] width 129 height 32
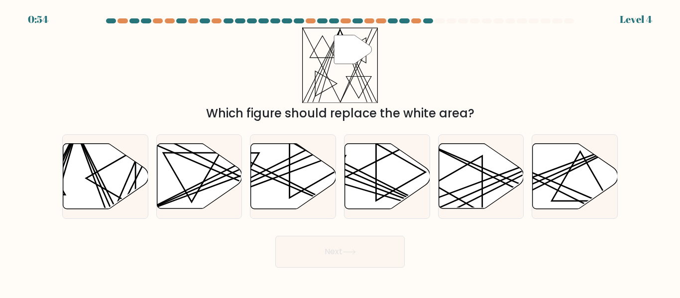
drag, startPoint x: 308, startPoint y: 43, endPoint x: 344, endPoint y: 83, distance: 53.6
click at [344, 83] on icon """ at bounding box center [340, 65] width 76 height 76
click at [466, 174] on icon at bounding box center [480, 176] width 85 height 65
click at [340, 152] on input "e." at bounding box center [340, 150] width 0 height 2
radio input "true"
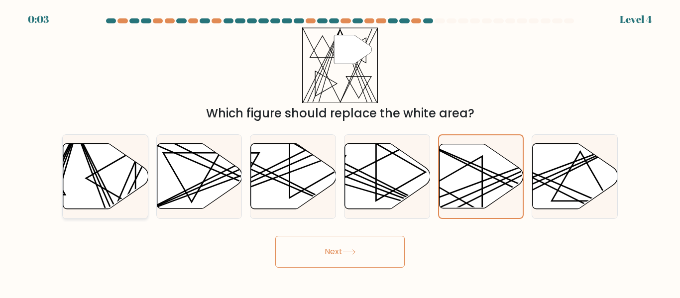
click at [97, 194] on icon at bounding box center [105, 176] width 85 height 65
click at [340, 152] on input "a." at bounding box center [340, 150] width 0 height 2
radio input "true"
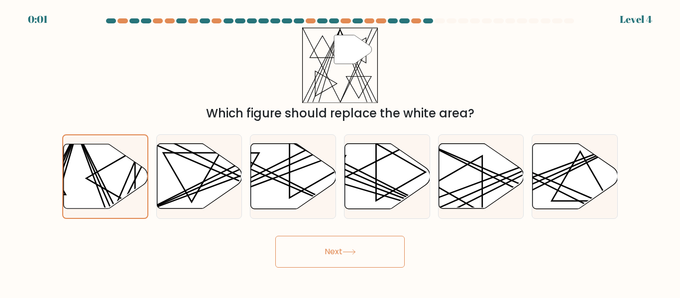
click at [335, 254] on button "Next" at bounding box center [339, 252] width 129 height 32
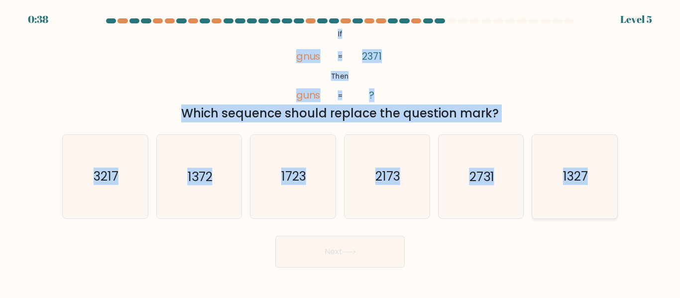
drag, startPoint x: 338, startPoint y: 33, endPoint x: 605, endPoint y: 173, distance: 301.3
click at [605, 173] on form "If ?" at bounding box center [340, 142] width 680 height 249
copy form "If Then gnus guns 2371 ? = = Which sequence should replace the question mark? a…"
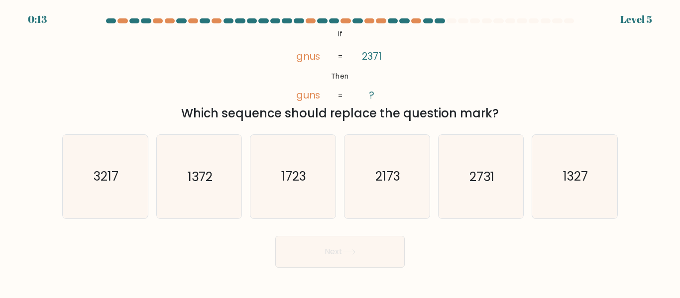
click at [235, 229] on form "If ?" at bounding box center [340, 142] width 680 height 249
click at [477, 198] on icon "2731" at bounding box center [480, 176] width 83 height 83
click at [340, 152] on input "e. 2731" at bounding box center [340, 150] width 0 height 2
radio input "true"
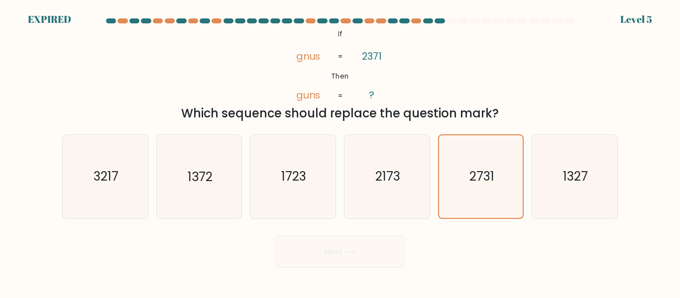
click at [335, 252] on div "Next" at bounding box center [339, 249] width 567 height 37
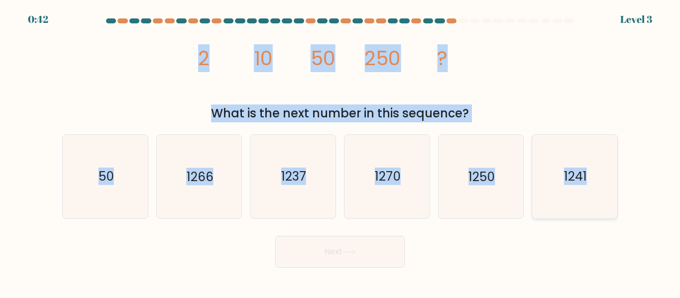
drag, startPoint x: 203, startPoint y: 56, endPoint x: 608, endPoint y: 190, distance: 426.4
click at [608, 190] on form at bounding box center [340, 142] width 680 height 249
copy form "2 10 50 250 ? What is the next number in this sequence? a. 50 b. 1266 c. [DATE]…"
click at [470, 195] on icon "1250" at bounding box center [480, 176] width 83 height 83
click at [340, 152] on input "e. 1250" at bounding box center [340, 150] width 0 height 2
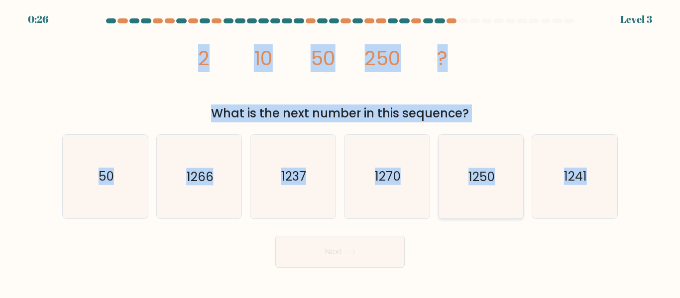
radio input "true"
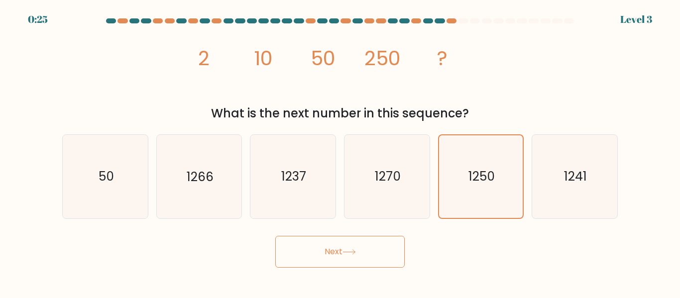
click at [331, 248] on button "Next" at bounding box center [339, 252] width 129 height 32
click at [331, 252] on button "Next" at bounding box center [339, 252] width 129 height 32
drag, startPoint x: 318, startPoint y: 252, endPoint x: 339, endPoint y: 247, distance: 21.4
click at [322, 252] on button "Next" at bounding box center [339, 252] width 129 height 32
click at [341, 247] on button "Next" at bounding box center [339, 252] width 129 height 32
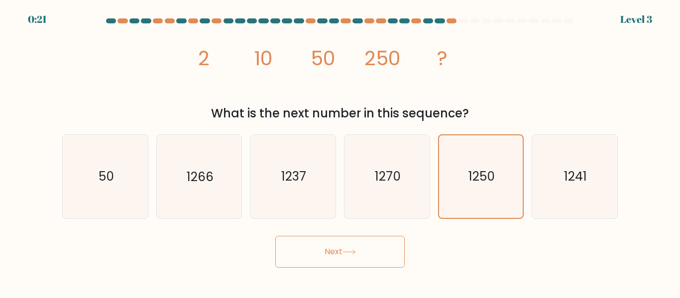
drag, startPoint x: 341, startPoint y: 247, endPoint x: 329, endPoint y: 247, distance: 11.4
click at [330, 247] on button "Next" at bounding box center [339, 252] width 129 height 32
click at [329, 247] on button "Next" at bounding box center [339, 252] width 129 height 32
click at [330, 247] on button "Next" at bounding box center [339, 252] width 129 height 32
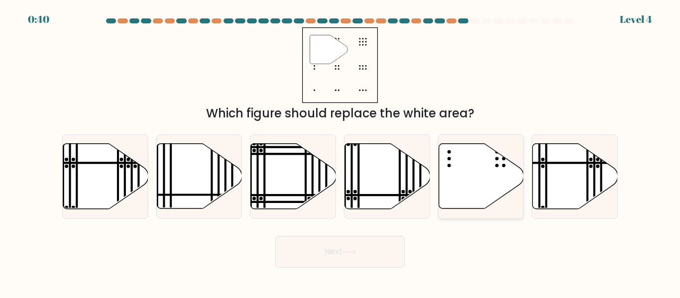
click at [465, 168] on icon at bounding box center [480, 176] width 85 height 65
click at [340, 152] on input "e." at bounding box center [340, 150] width 0 height 2
radio input "true"
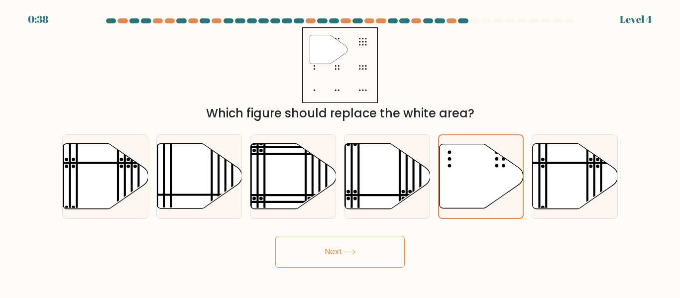
click at [330, 251] on button "Next" at bounding box center [339, 252] width 129 height 32
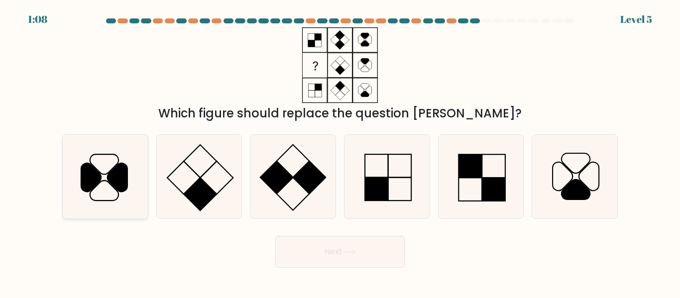
click at [113, 188] on icon at bounding box center [105, 176] width 83 height 83
click at [340, 152] on input "a." at bounding box center [340, 150] width 0 height 2
radio input "true"
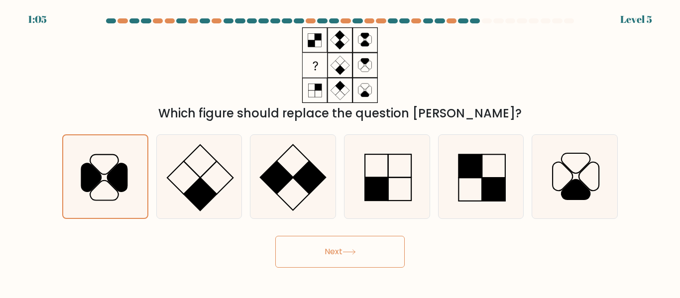
click at [328, 255] on button "Next" at bounding box center [339, 252] width 129 height 32
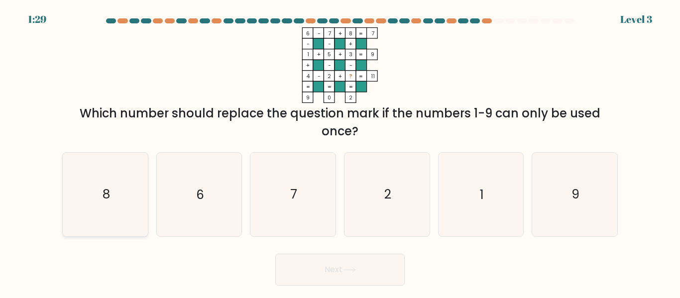
click at [94, 205] on icon "8" at bounding box center [105, 194] width 83 height 83
click at [340, 152] on input "a. 8" at bounding box center [340, 150] width 0 height 2
radio input "true"
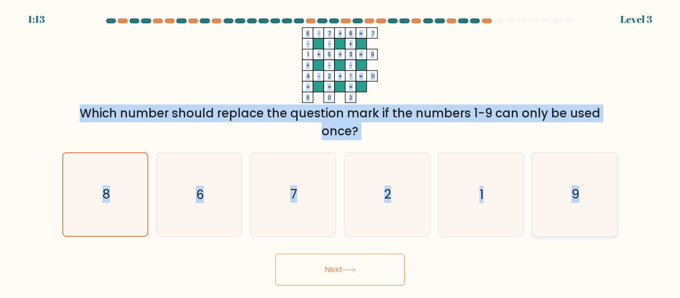
drag, startPoint x: 305, startPoint y: 30, endPoint x: 540, endPoint y: 167, distance: 271.8
click at [589, 183] on form at bounding box center [340, 151] width 680 height 267
copy form "6 - 7 + 8 7 - - + 1 + 5 + 3 9 + - - 4 - 2 + ? = 11 = = = = 9 0 2 = Which number…"
click at [304, 193] on icon "7" at bounding box center [292, 194] width 83 height 83
click at [340, 152] on input "c. 7" at bounding box center [340, 150] width 0 height 2
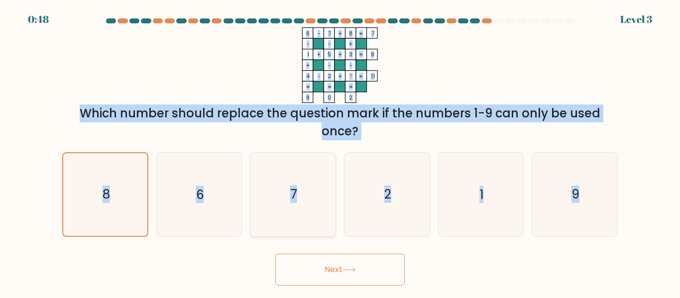
radio input "true"
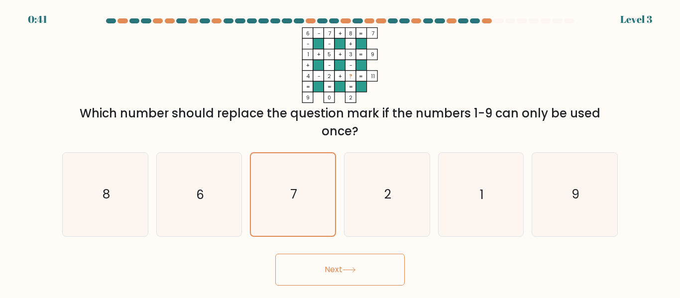
click at [331, 270] on button "Next" at bounding box center [339, 270] width 129 height 32
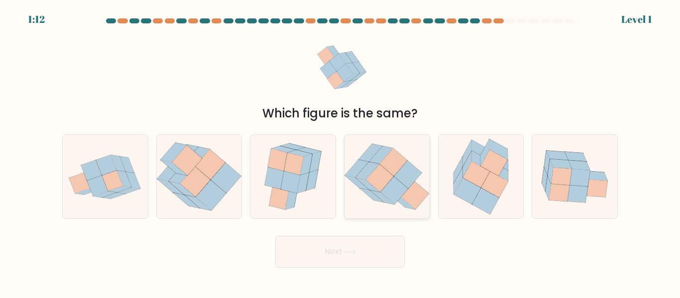
click at [393, 186] on icon at bounding box center [394, 191] width 28 height 28
click at [340, 152] on input "d." at bounding box center [340, 150] width 0 height 2
radio input "true"
click at [97, 197] on icon at bounding box center [104, 194] width 23 height 6
click at [340, 152] on input "a." at bounding box center [340, 150] width 0 height 2
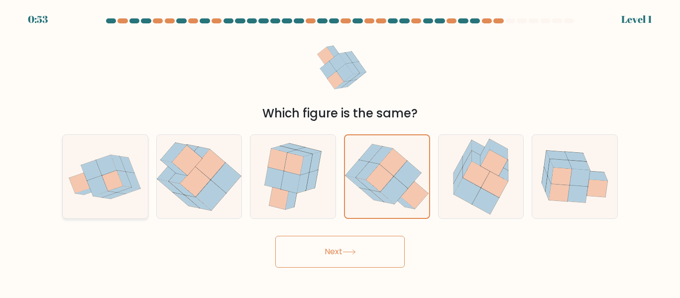
radio input "true"
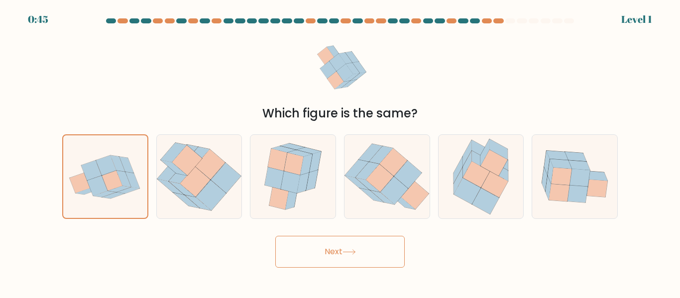
click at [335, 253] on button "Next" at bounding box center [339, 252] width 129 height 32
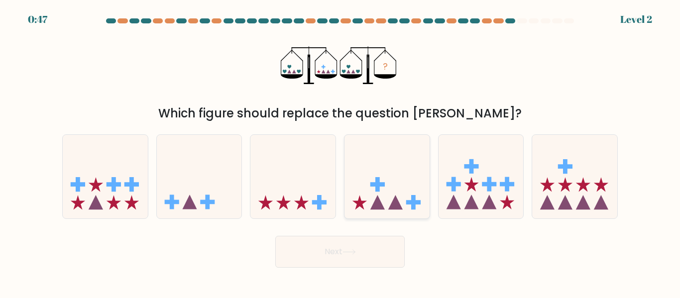
click at [406, 205] on icon at bounding box center [386, 176] width 85 height 70
click at [340, 152] on input "d." at bounding box center [340, 150] width 0 height 2
radio input "true"
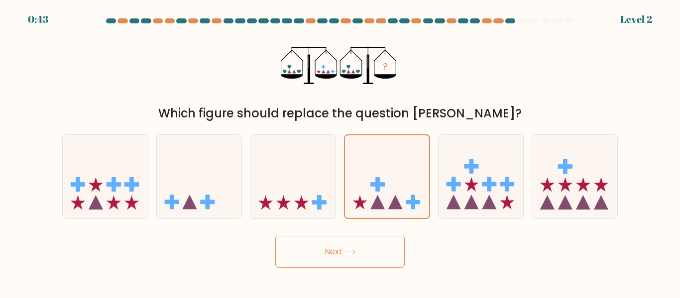
click at [335, 251] on button "Next" at bounding box center [339, 252] width 129 height 32
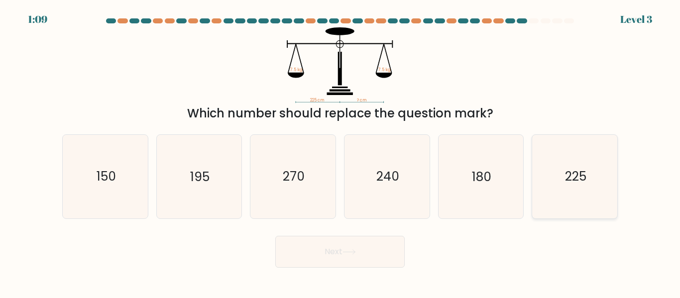
click at [560, 183] on icon "225" at bounding box center [574, 176] width 83 height 83
click at [340, 152] on input "f. 225" at bounding box center [340, 150] width 0 height 2
radio input "true"
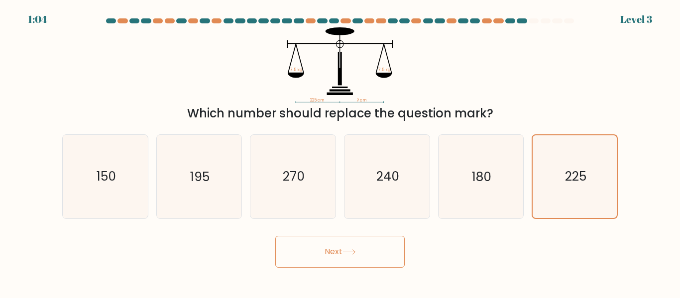
click at [335, 252] on button "Next" at bounding box center [339, 252] width 129 height 32
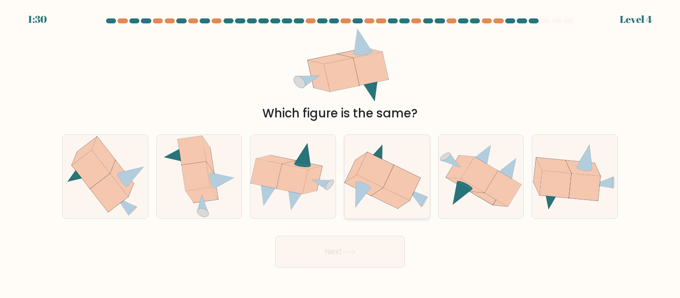
click at [377, 180] on icon at bounding box center [375, 169] width 37 height 35
click at [340, 152] on input "d." at bounding box center [340, 150] width 0 height 2
radio input "true"
click at [327, 250] on button "Next" at bounding box center [339, 252] width 129 height 32
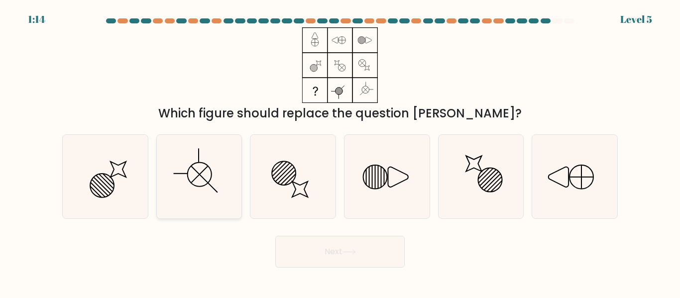
click at [217, 179] on icon at bounding box center [198, 176] width 83 height 83
click at [340, 152] on input "b." at bounding box center [340, 150] width 0 height 2
radio input "true"
click at [324, 250] on button "Next" at bounding box center [339, 252] width 129 height 32
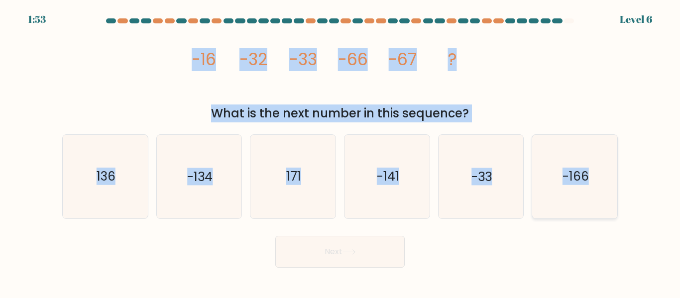
drag, startPoint x: 193, startPoint y: 56, endPoint x: 594, endPoint y: 172, distance: 417.4
click at [594, 172] on form at bounding box center [340, 142] width 680 height 249
copy form "-16 -32 -33 -66 -67 ? What is the next number in this sequence? a. 136 b. -134 …"
click at [217, 163] on icon "-134" at bounding box center [198, 176] width 83 height 83
click at [340, 152] on input "b. -134" at bounding box center [340, 150] width 0 height 2
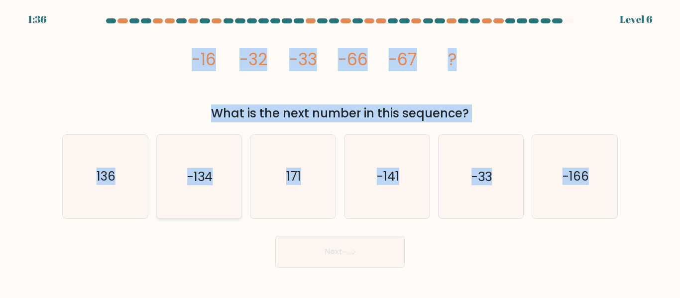
radio input "true"
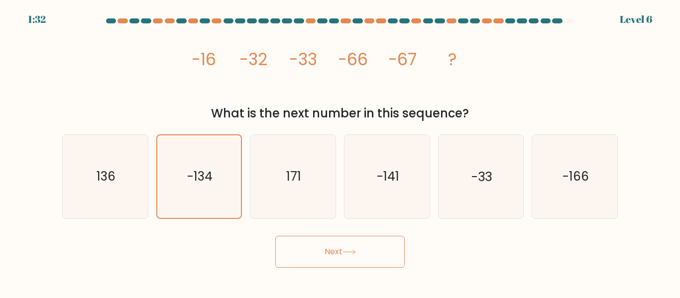
click at [333, 252] on button "Next" at bounding box center [339, 252] width 129 height 32
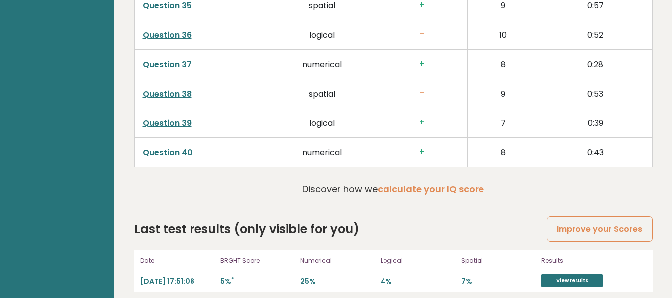
scroll to position [2670, 0]
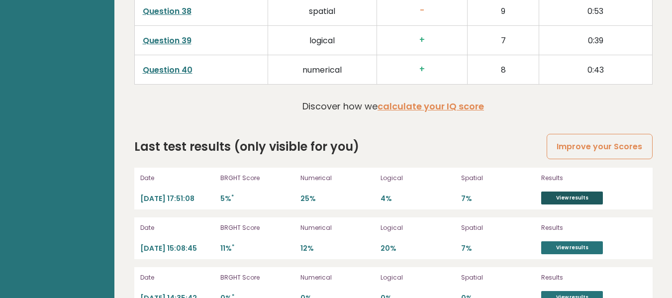
click at [562, 192] on link "View results" at bounding box center [572, 198] width 62 height 13
click at [568, 192] on link "View results" at bounding box center [572, 198] width 62 height 13
click at [555, 192] on link "View results" at bounding box center [572, 198] width 62 height 13
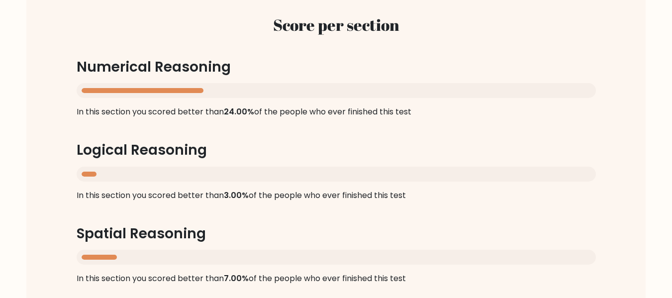
scroll to position [995, 0]
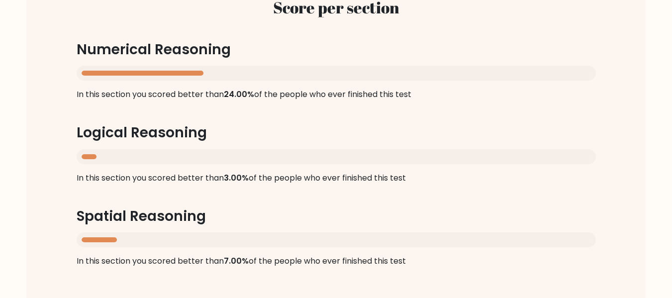
click at [531, 6] on h2 "Score per section" at bounding box center [336, 7] width 519 height 19
drag, startPoint x: 77, startPoint y: 49, endPoint x: 421, endPoint y: 265, distance: 406.6
click at [421, 265] on div "Score per section Numerical Reasoning In this section you scored better than 24…" at bounding box center [336, 132] width 567 height 317
copy div "Numerical Reasoning In this section you scored better than 24.00% of the people…"
